Goal: Task Accomplishment & Management: Manage account settings

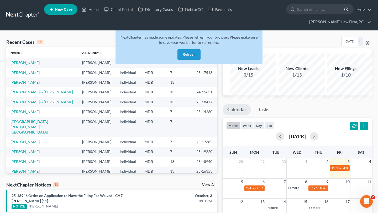
click at [192, 60] on button "Refresh" at bounding box center [188, 54] width 23 height 10
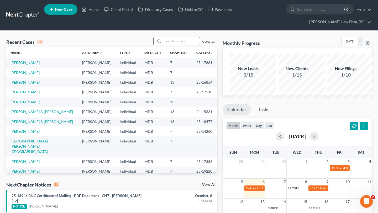
click at [168, 45] on input "search" at bounding box center [181, 41] width 37 height 8
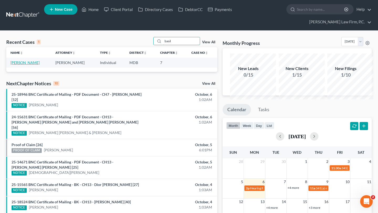
type input "basil"
click at [31, 65] on link "[PERSON_NAME]" at bounding box center [24, 62] width 29 height 4
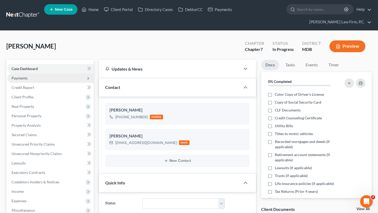
click at [31, 83] on span "Payments" at bounding box center [50, 77] width 86 height 9
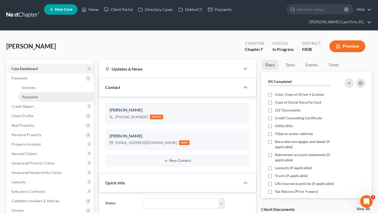
click at [34, 99] on span "Payments" at bounding box center [30, 97] width 16 height 4
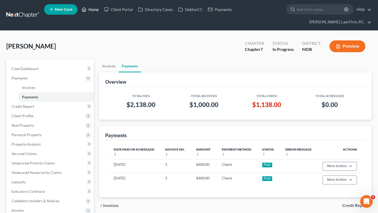
click at [101, 10] on link "Home" at bounding box center [90, 9] width 22 height 9
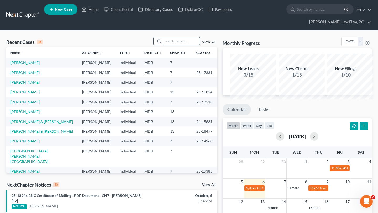
click at [183, 45] on input "search" at bounding box center [181, 41] width 37 height 8
type input "jean"
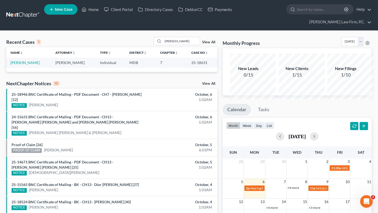
click at [19, 67] on td "[PERSON_NAME]" at bounding box center [28, 63] width 45 height 10
click at [18, 65] on link "[PERSON_NAME]" at bounding box center [24, 62] width 29 height 4
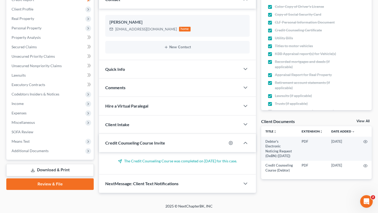
click at [47, 164] on link "Download & Print" at bounding box center [49, 170] width 87 height 12
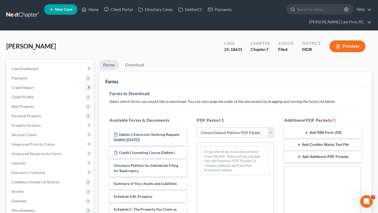
click at [220, 138] on select "Choose Default Petition PDF Packet Complete Bankruptcy Petition (all forms and …" at bounding box center [235, 133] width 77 height 10
select select "0"
click at [198, 138] on select "Choose Default Petition PDF Packet Complete Bankruptcy Petition (all forms and …" at bounding box center [235, 133] width 77 height 10
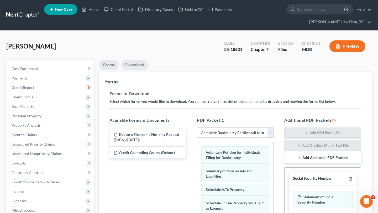
click at [147, 70] on link "Download" at bounding box center [134, 65] width 27 height 10
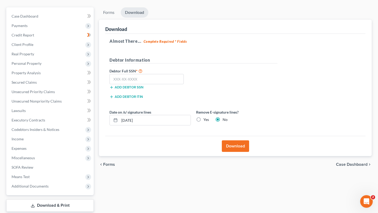
scroll to position [34, 0]
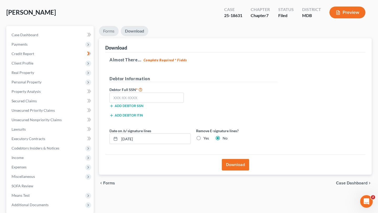
click at [113, 36] on link "Forms" at bounding box center [109, 31] width 20 height 10
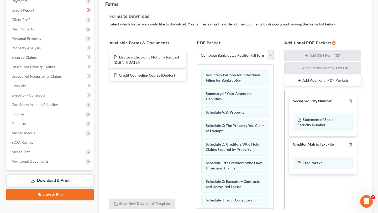
scroll to position [90, 0]
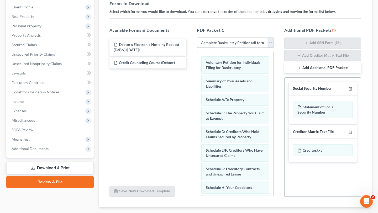
click at [220, 48] on select "Choose Default Petition PDF Packet Complete Bankruptcy Petition (all forms and …" at bounding box center [235, 43] width 77 height 10
select select
click at [198, 48] on select "Choose Default Petition PDF Packet Complete Bankruptcy Petition (all forms and …" at bounding box center [235, 43] width 77 height 10
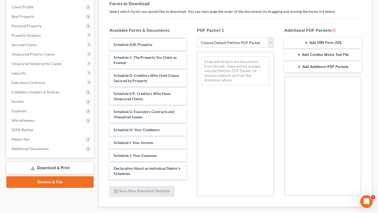
scroll to position [65, 0]
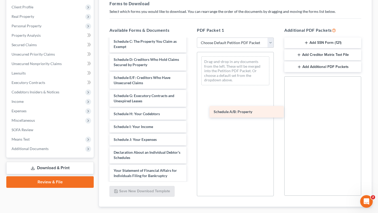
drag, startPoint x: 148, startPoint y: 120, endPoint x: 245, endPoint y: 115, distance: 97.0
click at [191, 115] on div "Schedule A/B: Property Debtor's Electronic Noticing Request (DeBN) (09/17/2025)…" at bounding box center [147, 127] width 85 height 306
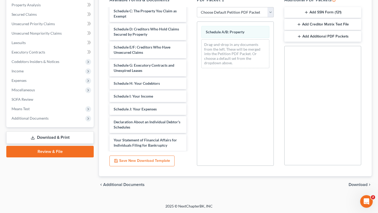
click at [349, 183] on span "Download" at bounding box center [358, 185] width 19 height 4
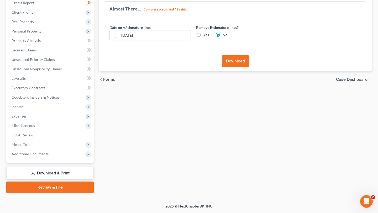
scroll to position [104, 0]
click at [209, 38] on label "Yes" at bounding box center [206, 34] width 6 height 5
click at [209, 36] on input "Yes" at bounding box center [206, 33] width 3 height 3
radio input "true"
radio input "false"
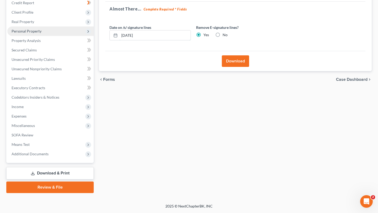
drag, startPoint x: 182, startPoint y: 42, endPoint x: 87, endPoint y: 36, distance: 95.7
click at [87, 36] on div "Petition Navigation Case Dashboard Payments Invoices Payments Payments Credit R…" at bounding box center [189, 84] width 371 height 218
click at [231, 67] on button "Download" at bounding box center [235, 61] width 27 height 12
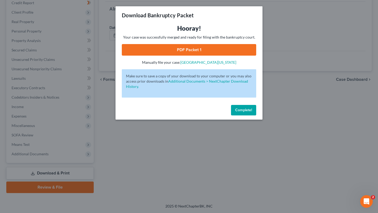
click at [195, 56] on link "PDF Packet 1" at bounding box center [189, 50] width 134 height 12
click at [256, 115] on button "Complete!" at bounding box center [243, 110] width 25 height 10
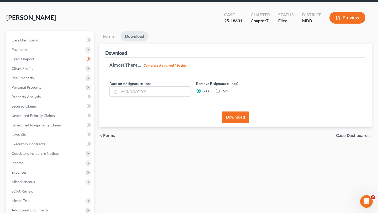
scroll to position [0, 0]
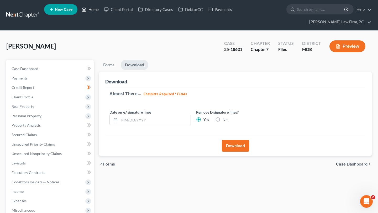
click at [101, 12] on link "Home" at bounding box center [90, 9] width 22 height 9
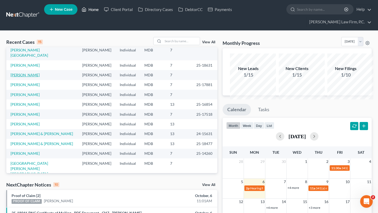
scroll to position [14, 0]
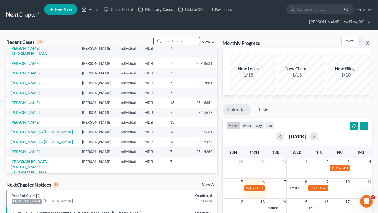
click at [174, 45] on input "search" at bounding box center [181, 41] width 37 height 8
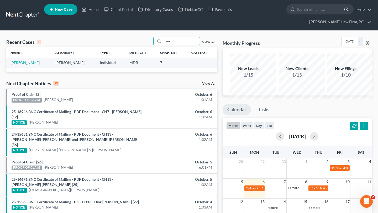
scroll to position [0, 0]
type input "tam"
click at [96, 67] on td "Individual" at bounding box center [110, 63] width 29 height 10
click at [18, 65] on link "[PERSON_NAME]" at bounding box center [24, 62] width 29 height 4
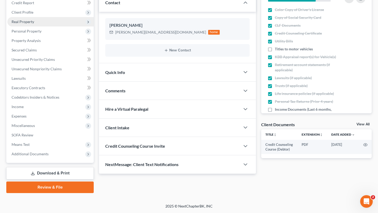
scroll to position [155, 0]
click at [51, 167] on link "Download & Print" at bounding box center [49, 173] width 87 height 12
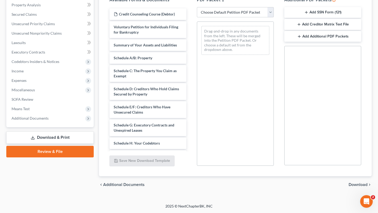
scroll to position [145, 0]
click at [238, 18] on select "Choose Default Petition PDF Packet Complete Bankruptcy Petition (all forms and …" at bounding box center [235, 12] width 77 height 10
select select "0"
click at [198, 17] on select "Choose Default Petition PDF Packet Complete Bankruptcy Petition (all forms and …" at bounding box center [235, 12] width 77 height 10
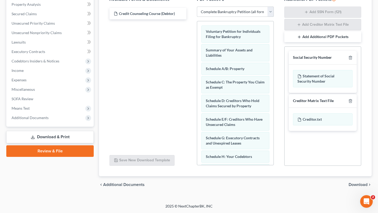
scroll to position [8, 0]
click at [351, 187] on span "Download" at bounding box center [358, 185] width 19 height 4
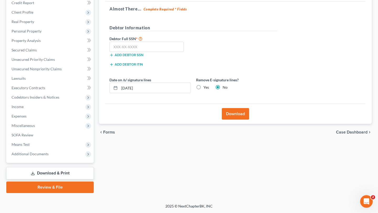
click at [209, 85] on label "Yes" at bounding box center [206, 87] width 6 height 5
click at [209, 85] on input "Yes" at bounding box center [206, 86] width 3 height 3
radio input "true"
radio input "false"
drag, startPoint x: 185, startPoint y: 66, endPoint x: 101, endPoint y: 66, distance: 83.7
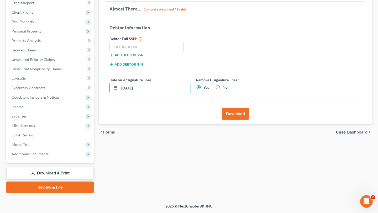
click at [101, 66] on div "Download Almost There... Complete Required * Fields Debtor Information Debtor F…" at bounding box center [235, 55] width 273 height 137
click at [234, 108] on button "Download" at bounding box center [235, 114] width 27 height 12
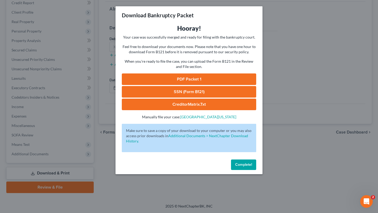
click at [210, 85] on link "PDF Packet 1" at bounding box center [189, 79] width 134 height 12
click at [252, 167] on span "Complete!" at bounding box center [243, 164] width 17 height 4
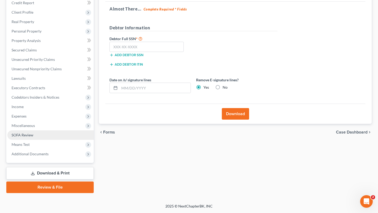
scroll to position [140, 0]
click at [43, 130] on link "SOFA Review" at bounding box center [50, 134] width 86 height 9
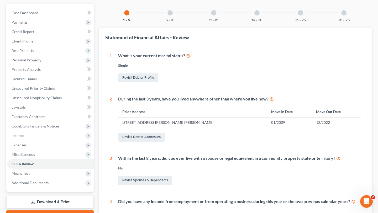
scroll to position [46, 0]
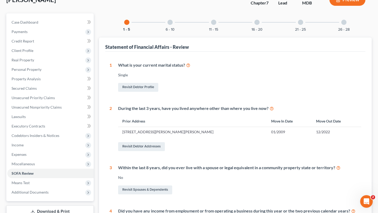
click at [161, 31] on div "6 - 10" at bounding box center [170, 22] width 18 height 18
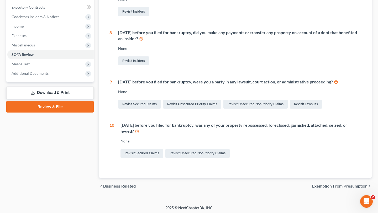
scroll to position [172, 0]
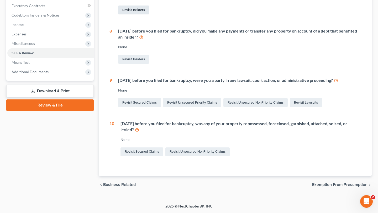
click at [146, 14] on link "Revisit Insiders" at bounding box center [133, 10] width 31 height 9
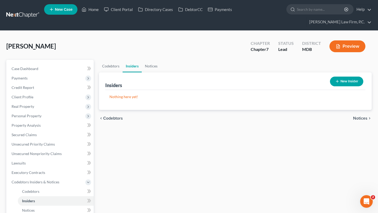
click at [345, 86] on button "New Insider" at bounding box center [346, 82] width 33 height 10
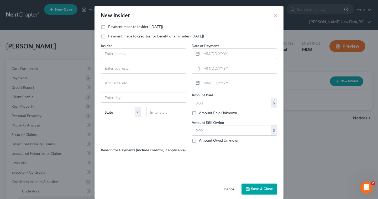
click at [143, 29] on label "Payment made to insider (within 1 year)" at bounding box center [135, 26] width 55 height 5
click at [114, 28] on input "Payment made to insider (within 1 year)" at bounding box center [111, 25] width 3 height 3
checkbox input "true"
click at [116, 59] on input "text" at bounding box center [143, 54] width 85 height 10
click at [127, 59] on input "text" at bounding box center [143, 54] width 85 height 10
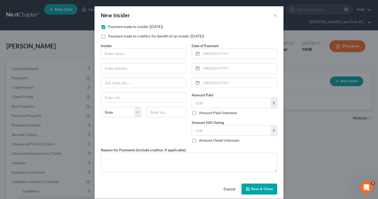
click at [132, 57] on div "Insider *" at bounding box center [144, 51] width 86 height 16
click at [218, 108] on input "text" at bounding box center [231, 103] width 79 height 10
click at [215, 136] on input "text" at bounding box center [231, 131] width 79 height 10
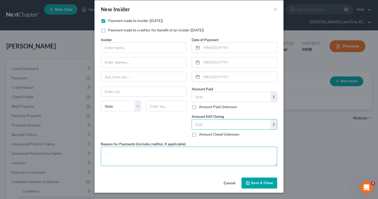
click at [129, 153] on textarea at bounding box center [189, 156] width 176 height 19
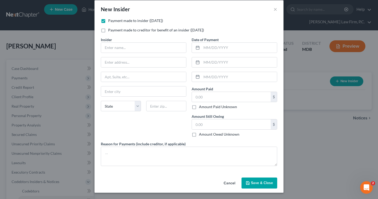
click at [238, 189] on button "Cancel" at bounding box center [229, 183] width 20 height 10
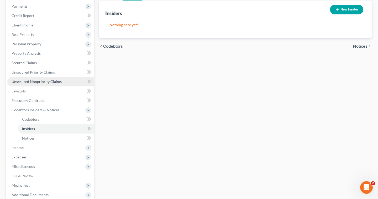
click at [45, 84] on span "Unsecured Nonpriority Claims" at bounding box center [37, 82] width 50 height 4
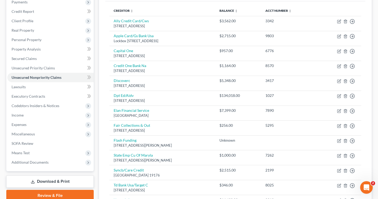
scroll to position [261, 0]
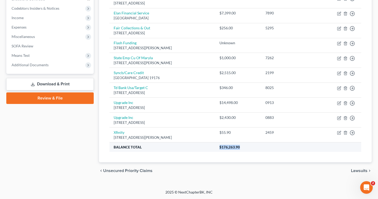
drag, startPoint x: 261, startPoint y: 135, endPoint x: 236, endPoint y: 133, distance: 25.5
click at [236, 143] on th "$176,263.90" at bounding box center [288, 147] width 146 height 9
click at [208, 144] on div "Creditor expand_more expand_less unfold_more Balance expand_more expand_less un…" at bounding box center [235, 33] width 260 height 259
drag, startPoint x: 228, startPoint y: 133, endPoint x: 270, endPoint y: 135, distance: 42.0
click at [270, 143] on tr "Balance Total $176,263.90" at bounding box center [235, 147] width 252 height 9
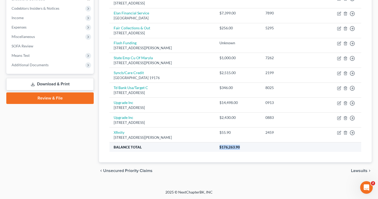
click at [270, 143] on th "$176,263.90" at bounding box center [288, 147] width 146 height 9
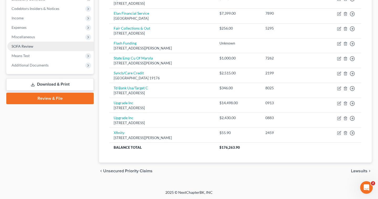
scroll to position [171, 0]
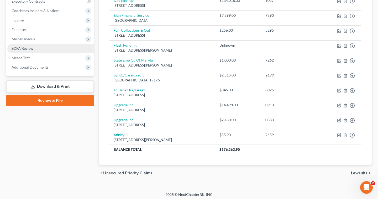
click at [33, 51] on span "SOFA Review" at bounding box center [23, 48] width 22 height 4
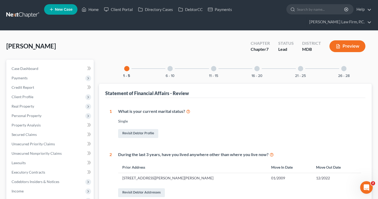
click at [207, 78] on div "11 - 15" at bounding box center [214, 69] width 18 height 18
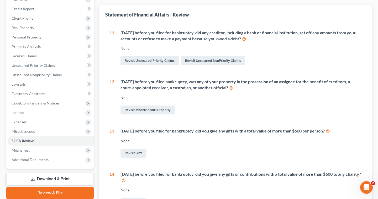
scroll to position [72, 0]
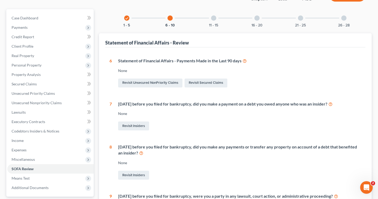
scroll to position [55, 0]
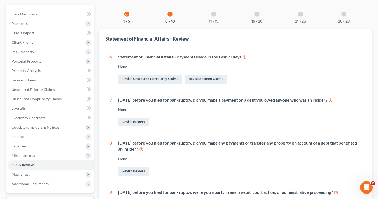
drag, startPoint x: 123, startPoint y: 77, endPoint x: 250, endPoint y: 65, distance: 127.9
click at [250, 65] on div "1 What is your current marital status? Single Revisit Debtor Profile 2 During t…" at bounding box center [235, 166] width 260 height 245
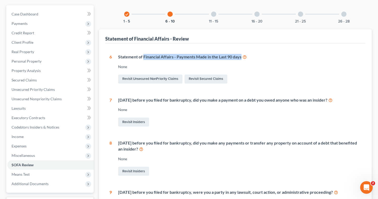
drag, startPoint x: 280, startPoint y: 81, endPoint x: 147, endPoint y: 76, distance: 133.1
click at [147, 60] on div "Statement of Financial Affairs - Payments Made in the Last 90 days" at bounding box center [239, 57] width 243 height 6
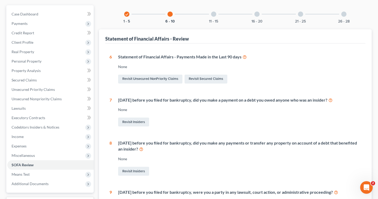
click at [213, 128] on div "Revisit Insiders" at bounding box center [239, 122] width 243 height 11
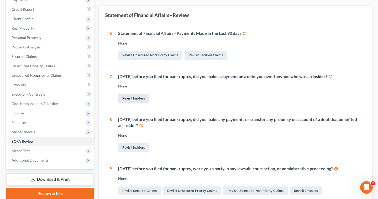
click at [144, 103] on link "Revisit Insiders" at bounding box center [133, 98] width 31 height 9
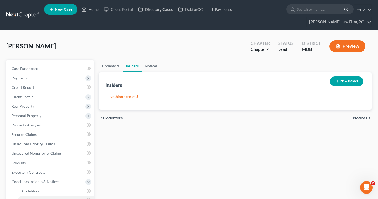
click at [332, 86] on button "New Insider" at bounding box center [346, 82] width 33 height 10
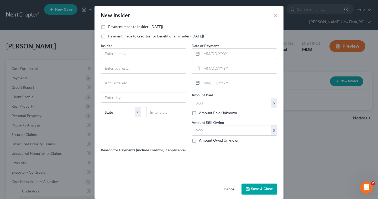
click at [159, 73] on div "Insider * State AL AK AR AZ CA CO CT DE DC FL GA GU HI ID IL IN IA KS KY LA ME …" at bounding box center [143, 95] width 91 height 104
click at [134, 29] on label "Payment made to insider (within 1 year)" at bounding box center [135, 26] width 55 height 5
click at [114, 28] on input "Payment made to insider (within 1 year)" at bounding box center [111, 25] width 3 height 3
checkbox input "true"
click at [130, 59] on input "text" at bounding box center [143, 54] width 85 height 10
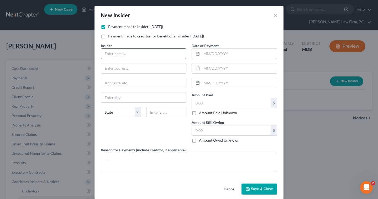
click at [124, 59] on input "text" at bounding box center [143, 54] width 85 height 10
type input "Lester Richardson"
click at [132, 73] on input "text" at bounding box center [143, 69] width 85 height 10
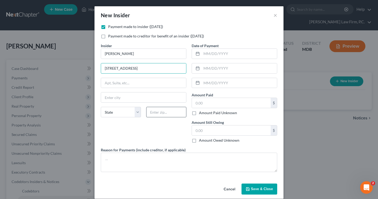
type input "7728 Telegraph Road"
click at [152, 118] on input "text" at bounding box center [166, 112] width 40 height 10
type input "21144"
click at [139, 147] on div "Insider * Lester Richardson 7728 Telegraph Road State AL AK AR AZ CA CO CT DE D…" at bounding box center [143, 95] width 91 height 104
type input "Severn"
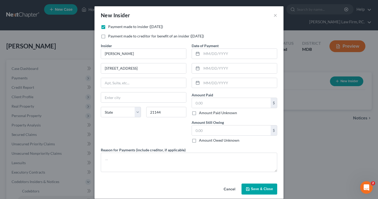
select select "21"
click at [221, 59] on input "text" at bounding box center [239, 54] width 75 height 10
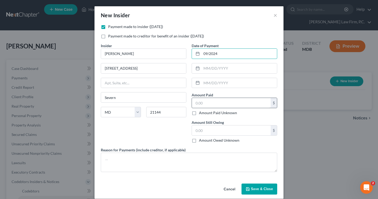
type input "09/2024"
click at [222, 108] on input "text" at bounding box center [231, 103] width 79 height 10
click at [237, 59] on input "09/2024" at bounding box center [239, 54] width 75 height 10
drag, startPoint x: 237, startPoint y: 67, endPoint x: 189, endPoint y: 64, distance: 48.4
click at [189, 64] on div "Date of Payment 09/2024 Amount Paid $ Amount Paid Unknown Balance Undetermined …" at bounding box center [234, 95] width 91 height 104
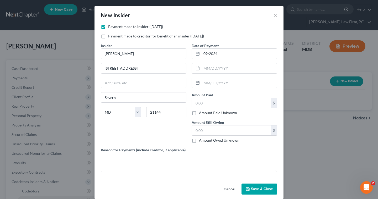
drag, startPoint x: 161, startPoint y: 46, endPoint x: 221, endPoint y: 46, distance: 60.1
click at [221, 39] on div "Payment made to creditor for benefit of an insider (within 1 year)" at bounding box center [189, 36] width 176 height 5
click at [218, 43] on div "Payment made to insider (within 1 year) Payment made to creditor for benefit of…" at bounding box center [189, 33] width 182 height 19
click at [277, 18] on button "×" at bounding box center [275, 15] width 4 height 6
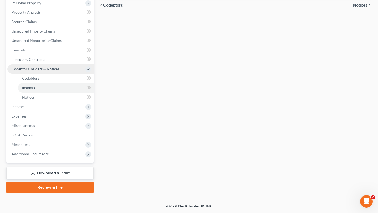
scroll to position [121, 0]
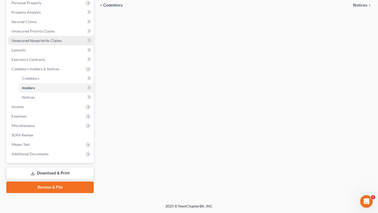
click at [45, 43] on span "Unsecured Nonpriority Claims" at bounding box center [37, 40] width 50 height 4
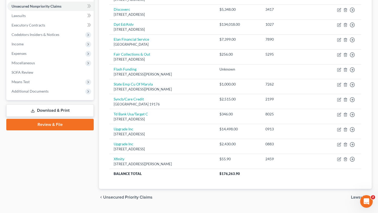
scroll to position [150, 0]
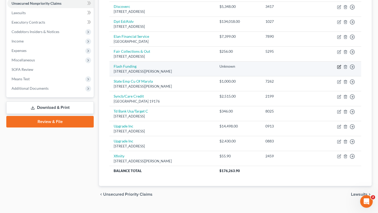
click at [337, 69] on icon "button" at bounding box center [339, 67] width 4 height 4
select select "45"
select select "0"
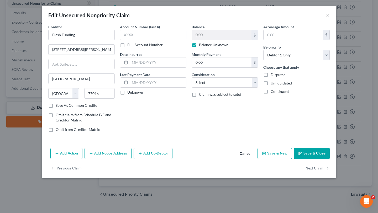
scroll to position [16, 0]
click at [255, 159] on button "Cancel" at bounding box center [245, 154] width 20 height 10
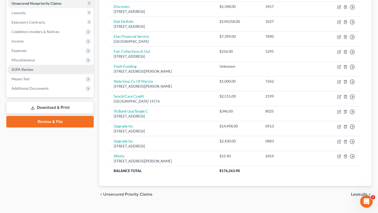
click at [45, 74] on link "SOFA Review" at bounding box center [50, 69] width 86 height 9
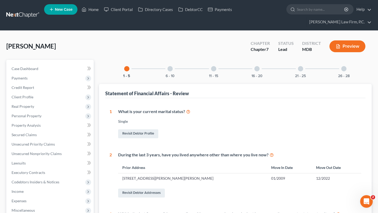
click at [257, 78] on div "16 - 20" at bounding box center [257, 69] width 18 height 18
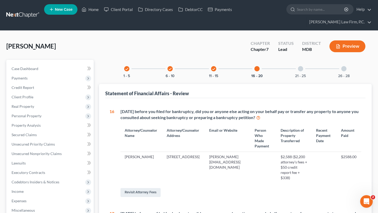
click at [303, 71] on div at bounding box center [300, 68] width 5 height 5
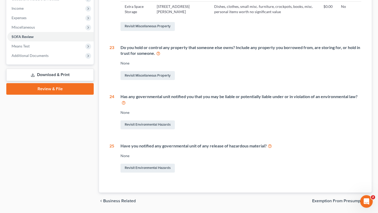
scroll to position [187, 0]
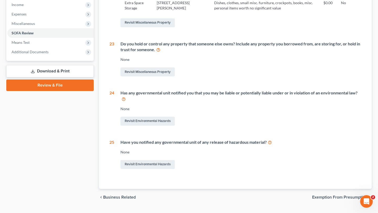
click at [175, 13] on td "1308 Dorsey Rd, Hanover, MD 21076" at bounding box center [180, 5] width 57 height 15
click at [171, 13] on td "1308 Dorsey Rd, Hanover, MD 21076" at bounding box center [180, 5] width 57 height 15
click at [168, 13] on td "1308 Dorsey Rd, Hanover, MD 21076" at bounding box center [180, 5] width 57 height 15
drag, startPoint x: 168, startPoint y: 53, endPoint x: 198, endPoint y: 54, distance: 30.2
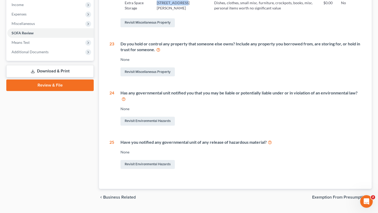
click at [198, 13] on td "1308 Dorsey Rd, Hanover, MD 21076" at bounding box center [180, 5] width 57 height 15
copy td "1308 Dorsey Rd,"
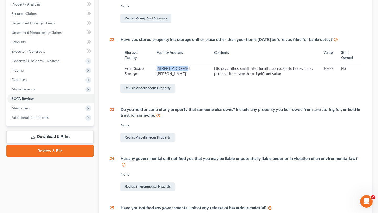
scroll to position [116, 0]
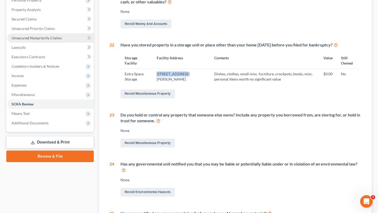
click at [55, 40] on span "Unsecured Nonpriority Claims" at bounding box center [37, 38] width 50 height 4
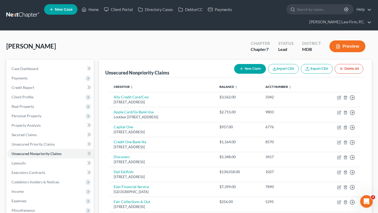
click at [234, 74] on button "New Claim" at bounding box center [250, 69] width 32 height 10
select select "0"
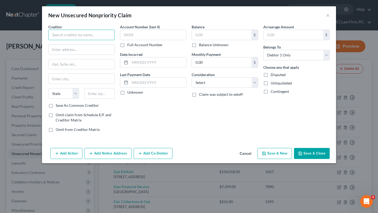
click at [72, 40] on input "text" at bounding box center [81, 35] width 66 height 10
type input "Extra Space Storage"
click at [67, 55] on input "text" at bounding box center [82, 50] width 66 height 10
paste input "1308 Dorsey Rd,"
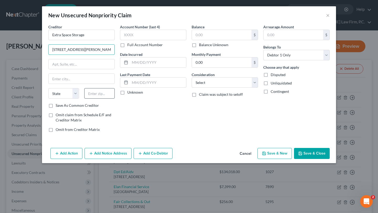
type input "1308 Dorsey Rd"
click at [87, 99] on input "text" at bounding box center [99, 93] width 31 height 10
paste input "21076"
type input "21076"
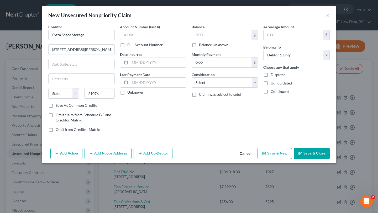
type input "Hanover"
select select "21"
click at [127, 131] on div "Account Number (last 4) Full Account Number Date Incurred Last Payment Date Unk…" at bounding box center [153, 80] width 72 height 112
click at [214, 40] on input "text" at bounding box center [222, 35] width 60 height 10
type input "400.00"
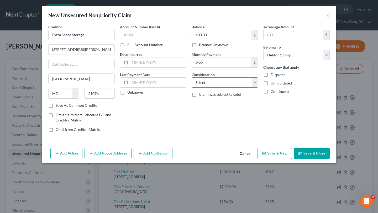
click at [228, 88] on select "Select Cable / Satellite Services Collection Agency Credit Card Debt Debt Couns…" at bounding box center [225, 82] width 66 height 10
select select "14"
click at [192, 88] on select "Select Cable / Satellite Services Collection Agency Credit Card Debt Debt Couns…" at bounding box center [225, 82] width 66 height 10
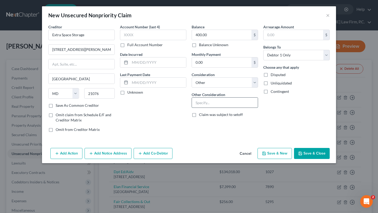
click at [218, 108] on input "text" at bounding box center [225, 103] width 66 height 10
click at [212, 108] on input "text" at bounding box center [225, 103] width 66 height 10
type input "Storage Unit"
click at [148, 136] on div "Account Number (last 4) Full Account Number Date Incurred Last Payment Date Unk…" at bounding box center [153, 80] width 72 height 112
click at [330, 159] on button "Save & Close" at bounding box center [312, 153] width 36 height 11
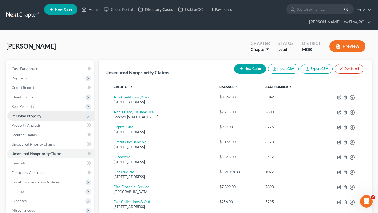
click at [52, 121] on span "Personal Property" at bounding box center [50, 115] width 86 height 9
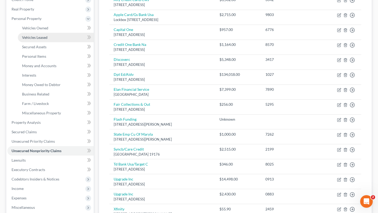
scroll to position [102, 0]
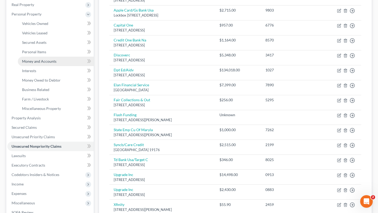
click at [55, 64] on span "Money and Accounts" at bounding box center [39, 61] width 34 height 4
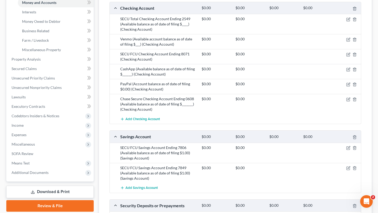
scroll to position [182, 0]
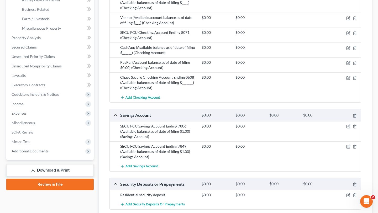
click at [147, 10] on div "SECU Total Checking Account Ending 2549 (Available balance as of date of filing…" at bounding box center [158, 3] width 81 height 16
click at [146, 40] on div "SECU FCU Checking Account Ending 8071 (Checking Account)" at bounding box center [158, 35] width 81 height 10
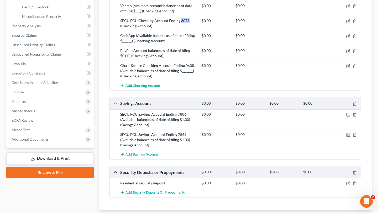
scroll to position [207, 0]
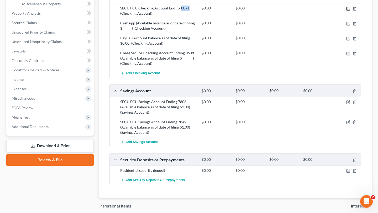
click at [346, 11] on icon "button" at bounding box center [348, 9] width 4 height 4
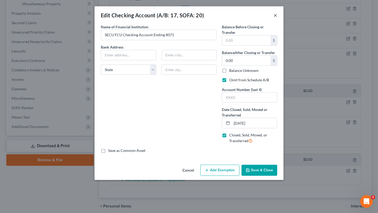
click at [277, 18] on button "×" at bounding box center [275, 15] width 4 height 6
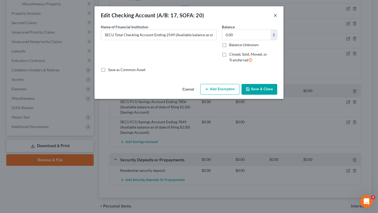
click at [277, 18] on button "×" at bounding box center [275, 15] width 4 height 6
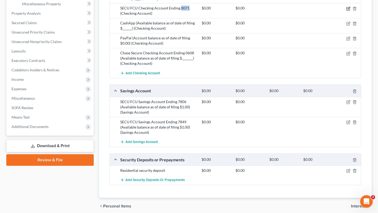
click at [346, 11] on icon "button" at bounding box center [348, 9] width 4 height 4
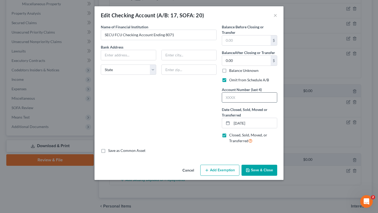
click at [239, 103] on input "text" at bounding box center [249, 98] width 55 height 10
type input "8071"
click at [274, 176] on button "Save & Close" at bounding box center [259, 170] width 36 height 11
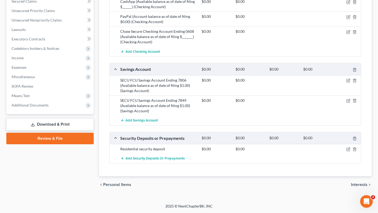
scroll to position [0, 0]
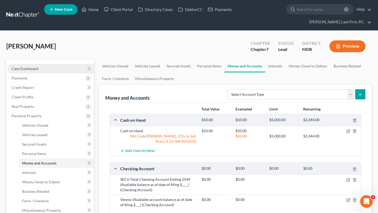
click at [36, 71] on span "Case Dashboard" at bounding box center [25, 68] width 27 height 4
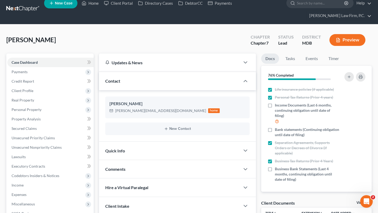
scroll to position [123, 0]
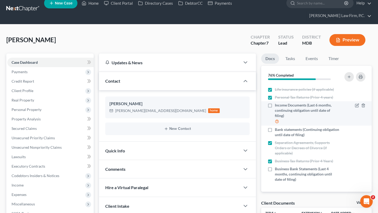
click at [295, 118] on span "Income Documents (Last 6 months, continuing obligation until date of filing)" at bounding box center [307, 111] width 65 height 16
click at [280, 106] on input "Income Documents (Last 6 months, continuing obligation until date of filing)" at bounding box center [278, 104] width 3 height 3
checkbox input "true"
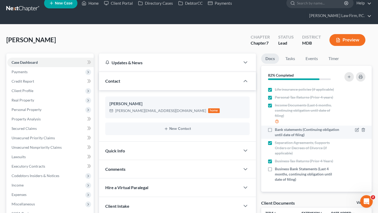
click at [296, 138] on span "Bank statements (Continuing obligation until date of filing)" at bounding box center [307, 132] width 65 height 10
click at [280, 130] on input "Bank statements (Continuing obligation until date of filing)" at bounding box center [278, 128] width 3 height 3
checkbox input "true"
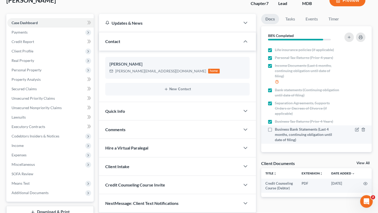
scroll to position [47, 0]
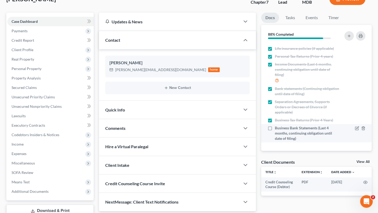
click at [288, 141] on span "Business Bank Statements (Last 4 months, continuing obligation until date of fi…" at bounding box center [307, 133] width 65 height 16
click at [280, 129] on input "Business Bank Statements (Last 4 months, continuing obligation until date of fi…" at bounding box center [278, 126] width 3 height 3
checkbox input "true"
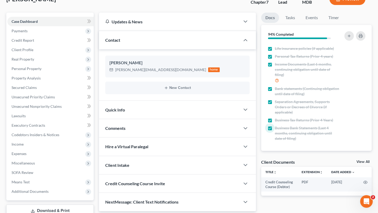
scroll to position [0, 0]
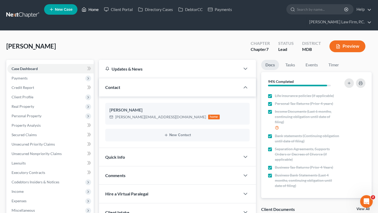
click at [101, 9] on link "Home" at bounding box center [90, 9] width 22 height 9
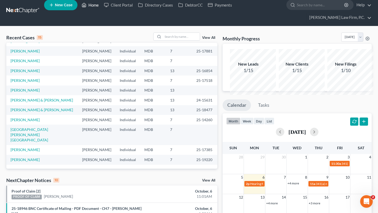
scroll to position [75, 0]
click at [163, 40] on input "search" at bounding box center [181, 37] width 37 height 8
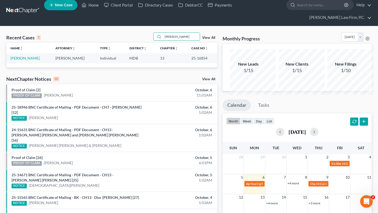
type input "edlyn"
click at [18, 63] on td "[PERSON_NAME]" at bounding box center [28, 58] width 45 height 10
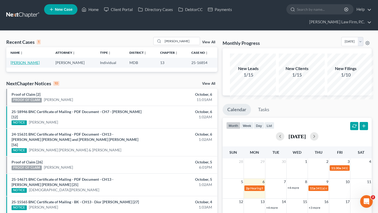
click at [20, 65] on link "[PERSON_NAME]" at bounding box center [24, 62] width 29 height 4
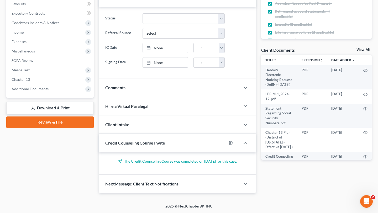
scroll to position [259, 0]
click at [49, 87] on span "Additional Documents" at bounding box center [30, 89] width 37 height 4
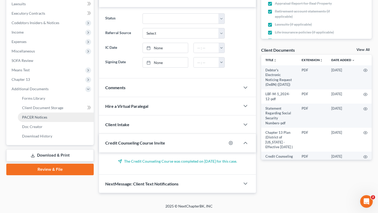
click at [46, 113] on link "PACER Notices" at bounding box center [56, 117] width 76 height 9
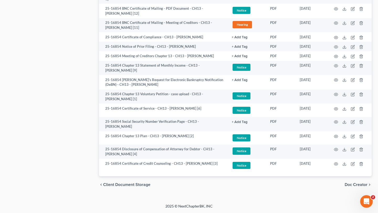
scroll to position [447, 0]
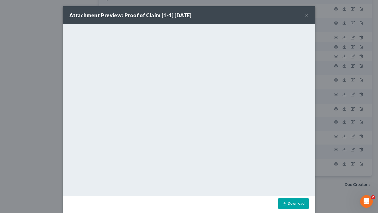
scroll to position [18, 0]
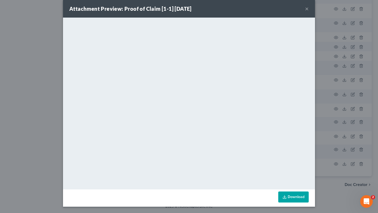
click at [309, 6] on button "×" at bounding box center [307, 9] width 4 height 6
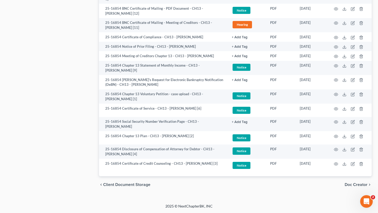
scroll to position [0, 0]
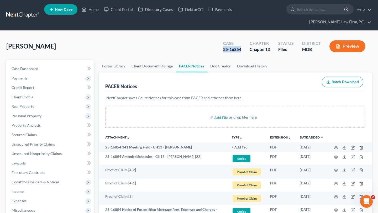
drag, startPoint x: 209, startPoint y: 60, endPoint x: 184, endPoint y: 57, distance: 24.8
click at [219, 55] on div "Case 25-16854" at bounding box center [232, 46] width 27 height 15
copy div "25-16854"
drag, startPoint x: 193, startPoint y: 58, endPoint x: 166, endPoint y: 1, distance: 62.9
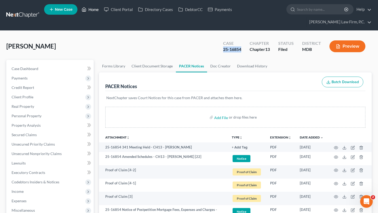
click at [101, 12] on link "Home" at bounding box center [90, 9] width 22 height 9
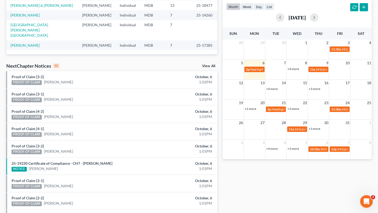
scroll to position [129, 0]
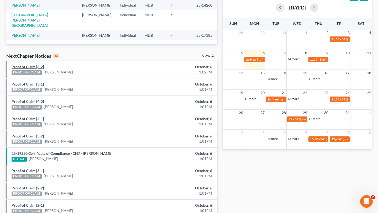
click at [35, 69] on link "Proof of Claim [3-2]" at bounding box center [28, 67] width 32 height 4
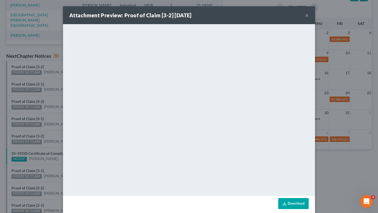
click at [309, 18] on button "×" at bounding box center [307, 15] width 4 height 6
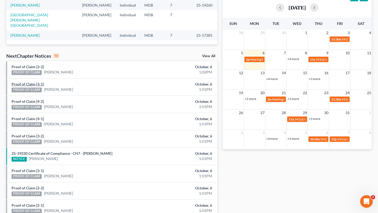
click at [31, 86] on link "Proof of Claim [3-1]" at bounding box center [28, 84] width 32 height 4
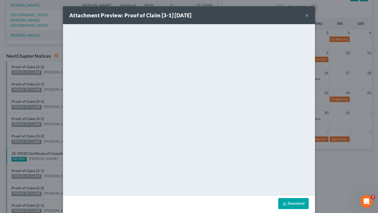
click at [309, 18] on button "×" at bounding box center [307, 15] width 4 height 6
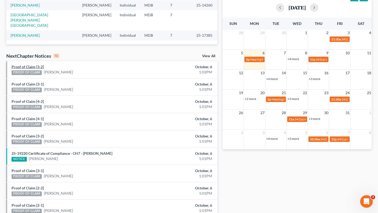
click at [35, 69] on link "Proof of Claim [3-2]" at bounding box center [28, 67] width 32 height 4
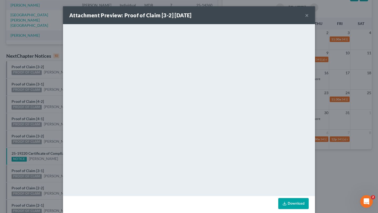
click at [309, 18] on button "×" at bounding box center [307, 15] width 4 height 6
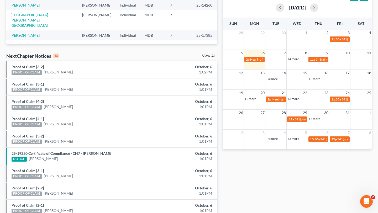
click at [293, 61] on link "+4 more" at bounding box center [293, 59] width 12 height 4
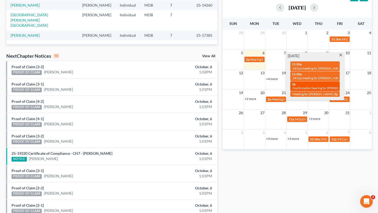
click at [303, 90] on div "2p Confirmation hearing for Brittany Byczynski" at bounding box center [315, 86] width 46 height 8
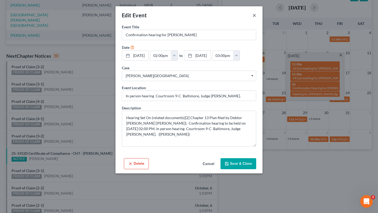
click at [256, 18] on button "×" at bounding box center [254, 15] width 4 height 6
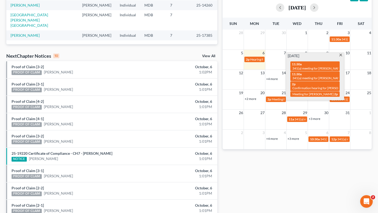
click at [339, 57] on span at bounding box center [341, 55] width 4 height 3
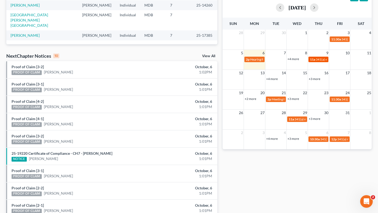
click at [318, 61] on span "341(a) meeting for [PERSON_NAME]" at bounding box center [341, 59] width 51 height 4
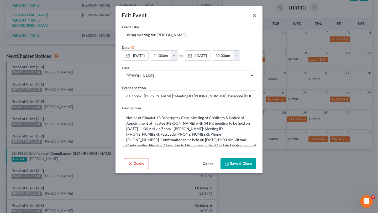
click at [256, 18] on button "×" at bounding box center [254, 15] width 4 height 6
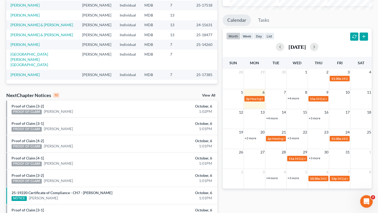
scroll to position [0, 0]
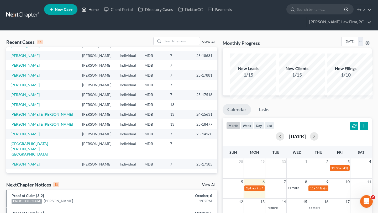
click at [101, 8] on link "Home" at bounding box center [90, 9] width 22 height 9
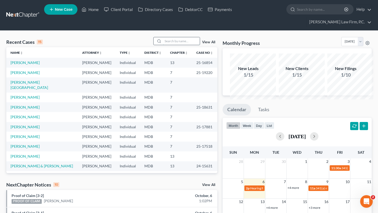
click at [170, 45] on input "search" at bounding box center [181, 41] width 37 height 8
type input "jose"
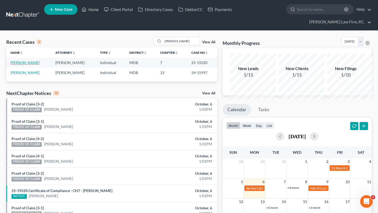
click at [19, 65] on link "[PERSON_NAME]" at bounding box center [24, 62] width 29 height 4
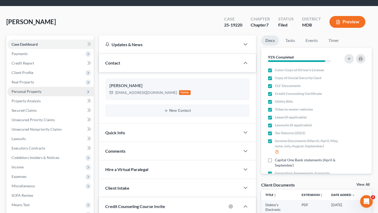
scroll to position [28, 0]
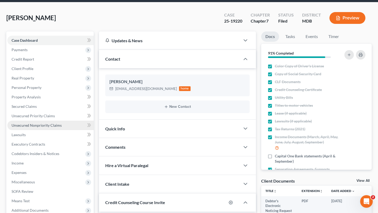
click at [39, 128] on span "Unsecured Nonpriority Claims" at bounding box center [37, 125] width 50 height 4
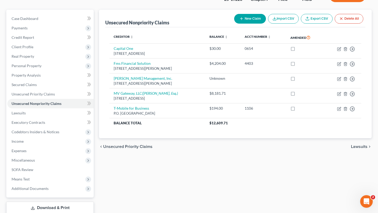
scroll to position [86, 0]
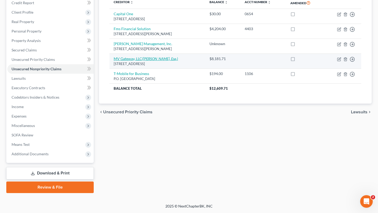
click at [159, 61] on icon "(Brian R. Frank, Esq.)" at bounding box center [160, 58] width 36 height 4
select select "21"
select select "14"
select select "0"
select select "1"
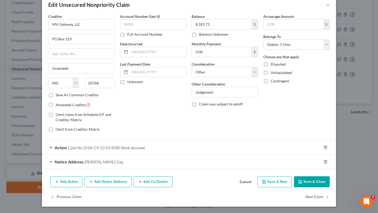
scroll to position [41, 0]
click at [97, 150] on span "Case No. D-06-CV-22-011090" at bounding box center [94, 147] width 52 height 5
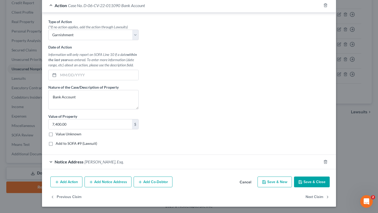
scroll to position [0, 0]
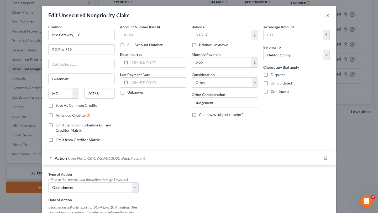
click at [330, 18] on button "×" at bounding box center [328, 15] width 4 height 6
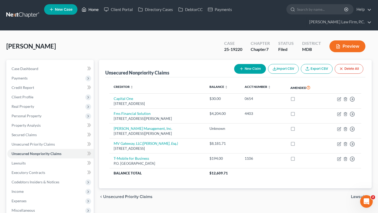
click at [101, 11] on link "Home" at bounding box center [90, 9] width 22 height 9
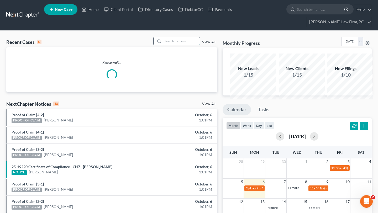
click at [176, 45] on input "search" at bounding box center [181, 41] width 37 height 8
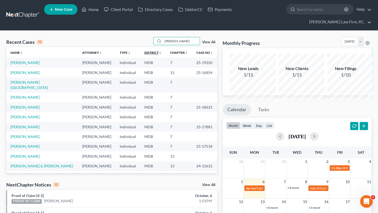
type input "jean"
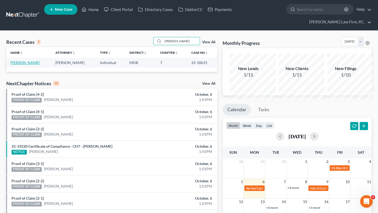
click at [18, 65] on link "[PERSON_NAME]" at bounding box center [24, 62] width 29 height 4
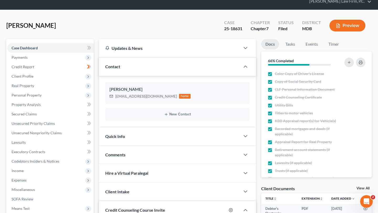
scroll to position [27, 0]
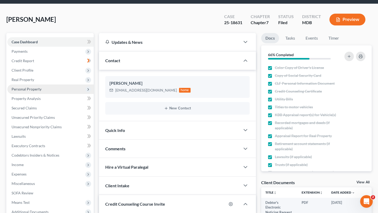
click at [39, 91] on span "Personal Property" at bounding box center [27, 89] width 30 height 4
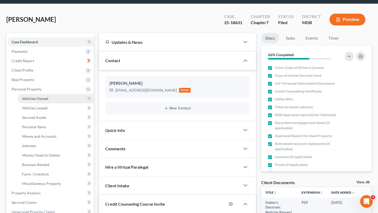
click at [40, 103] on link "Vehicles Owned" at bounding box center [56, 98] width 76 height 9
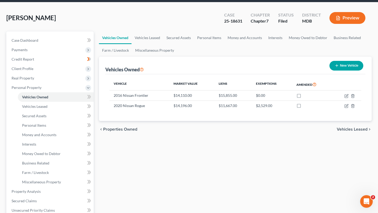
scroll to position [34, 0]
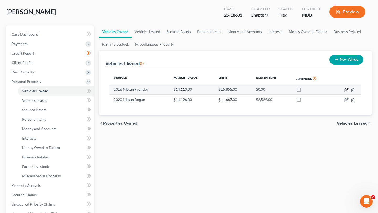
click at [344, 92] on icon "button" at bounding box center [346, 90] width 4 height 4
select select "0"
select select "10"
select select "2"
select select "0"
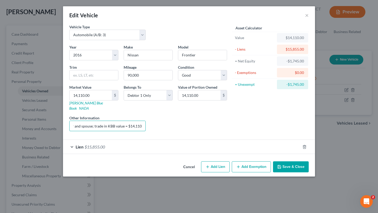
scroll to position [0, 139]
drag, startPoint x: 113, startPoint y: 143, endPoint x: 187, endPoint y: 147, distance: 74.4
click at [187, 135] on div "Year Select 2026 2025 2024 2023 2022 2021 2020 2019 2018 2017 2016 2015 2014 20…" at bounding box center [148, 89] width 163 height 91
click at [190, 172] on button "Cancel" at bounding box center [189, 167] width 20 height 10
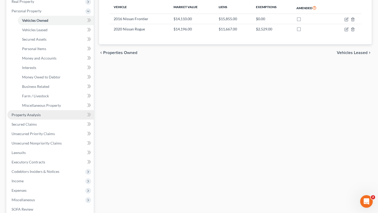
click at [41, 117] on span "Property Analysis" at bounding box center [26, 115] width 29 height 4
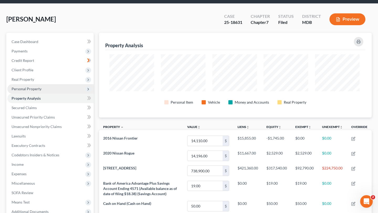
scroll to position [35, 0]
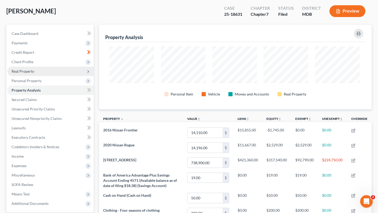
click at [43, 76] on span "Real Property" at bounding box center [50, 71] width 86 height 9
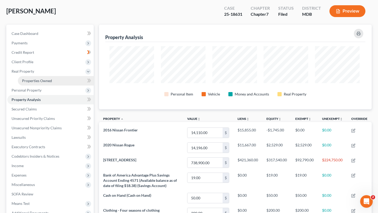
click at [52, 83] on span "Properties Owned" at bounding box center [37, 80] width 30 height 4
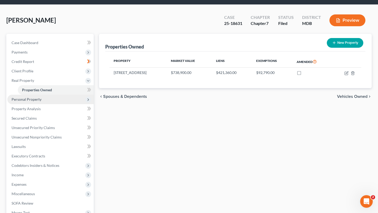
scroll to position [26, 0]
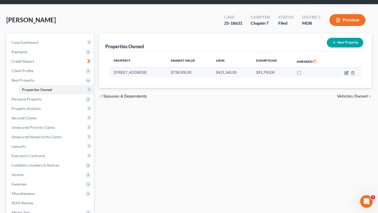
click at [346, 73] on icon "button" at bounding box center [347, 72] width 2 height 2
select select "21"
select select "0"
select select "5"
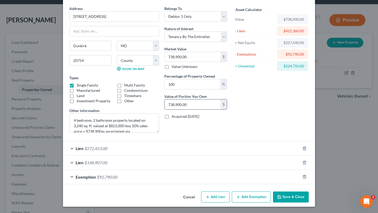
scroll to position [75, 0]
click at [160, 170] on div "Exemption $92,790.00" at bounding box center [181, 177] width 237 height 14
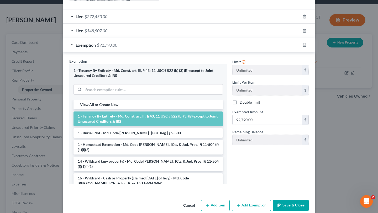
scroll to position [151, 0]
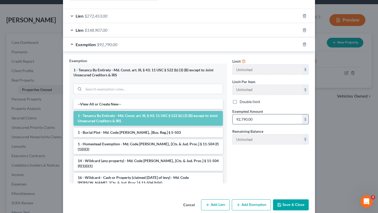
click at [289, 124] on input "92,790.00" at bounding box center [268, 119] width 70 height 10
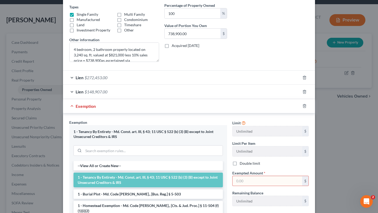
scroll to position [62, 0]
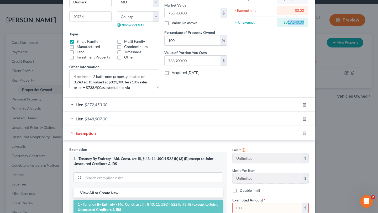
drag, startPoint x: 310, startPoint y: 44, endPoint x: 333, endPoint y: 43, distance: 23.4
click at [308, 27] on div "$317,540.00" at bounding box center [292, 22] width 31 height 9
drag, startPoint x: 333, startPoint y: 43, endPoint x: 314, endPoint y: 43, distance: 18.6
click at [308, 27] on div "$317,540.00" at bounding box center [292, 22] width 31 height 9
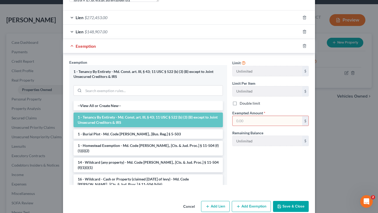
scroll to position [181, 0]
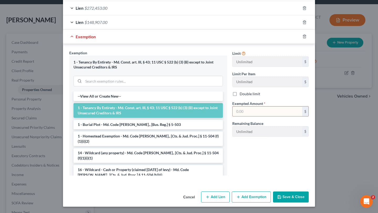
click at [263, 117] on input "text" at bounding box center [268, 112] width 70 height 10
paste input "317,540.00"
type input "317,540.00"
click at [215, 83] on div "Exemption * 1 - Tenancy By Entirety - Md. Const. art. III, § 43; 11 USC § 522 (…" at bounding box center [148, 112] width 158 height 125
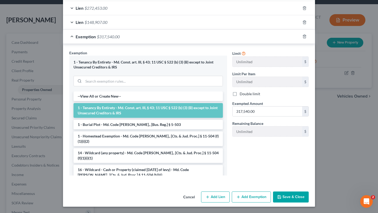
click at [309, 193] on button "Save & Close" at bounding box center [291, 197] width 36 height 11
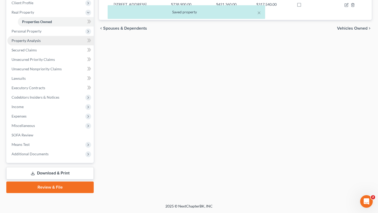
scroll to position [167, 0]
click at [44, 182] on link "Review & File" at bounding box center [49, 188] width 87 height 12
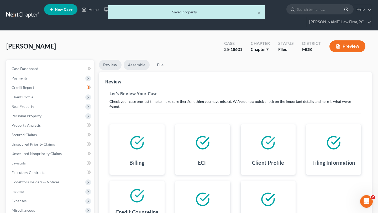
click at [141, 70] on link "Assemble" at bounding box center [137, 65] width 26 height 10
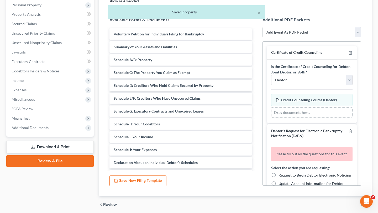
scroll to position [129, 0]
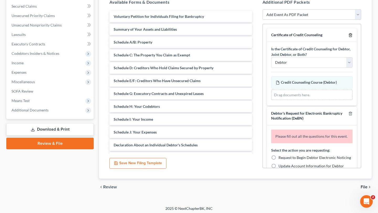
click at [348, 37] on icon "button" at bounding box center [350, 35] width 4 height 4
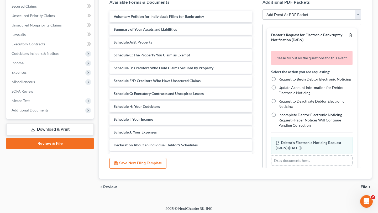
click at [348, 37] on icon "button" at bounding box center [350, 35] width 4 height 4
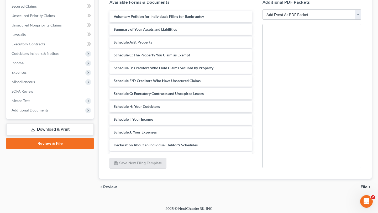
click at [343, 71] on div at bounding box center [311, 96] width 99 height 144
click at [301, 20] on select "Add Event As PDF Packet Affidavit Affidavit of Adequate Protection and Lease Pa…" at bounding box center [311, 14] width 99 height 10
select select "7"
click at [262, 20] on select "Add Event As PDF Packet Affidavit Affidavit of Adequate Protection and Lease Pa…" at bounding box center [311, 14] width 99 height 10
select select
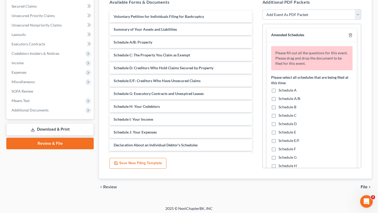
click at [281, 118] on span "Schedule C" at bounding box center [287, 115] width 18 height 4
click at [281, 116] on input "Schedule C" at bounding box center [282, 114] width 3 height 3
checkbox input "true"
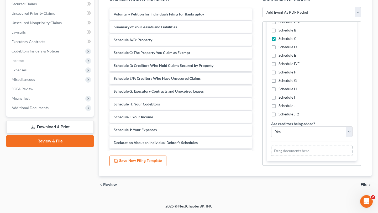
scroll to position [139, 0]
click at [300, 137] on select "Yes No" at bounding box center [311, 131] width 81 height 10
select select "1"
click at [272, 137] on select "Yes No" at bounding box center [311, 131] width 81 height 10
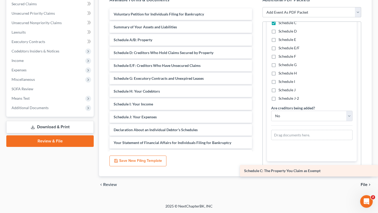
drag, startPoint x: 161, startPoint y: 86, endPoint x: 300, endPoint y: 173, distance: 165.2
click at [256, 173] on div "Schedule C: The Property You Claim as Exempt Voluntary Petition for Individuals…" at bounding box center [180, 129] width 151 height 243
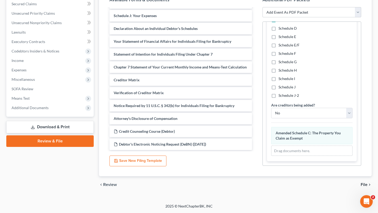
scroll to position [176, 0]
click at [361, 183] on span "File" at bounding box center [364, 185] width 7 height 4
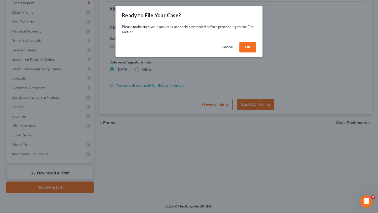
click at [256, 52] on button "OK" at bounding box center [247, 47] width 17 height 10
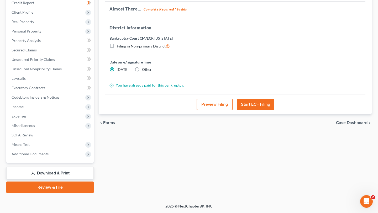
click at [209, 99] on button "Preview Filing" at bounding box center [215, 105] width 36 height 12
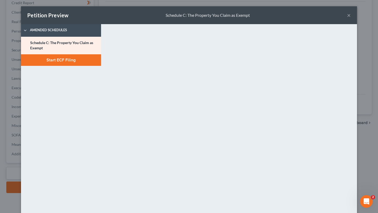
click at [351, 18] on button "×" at bounding box center [349, 15] width 4 height 6
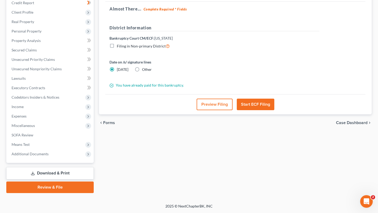
click at [262, 99] on button "Start ECF Filing" at bounding box center [256, 105] width 38 height 12
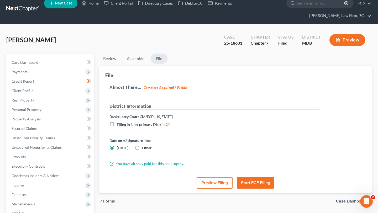
scroll to position [0, 0]
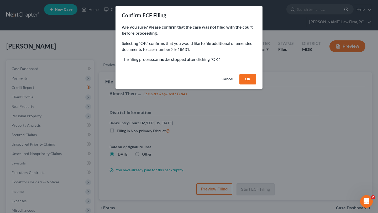
click at [255, 85] on button "OK" at bounding box center [247, 79] width 17 height 10
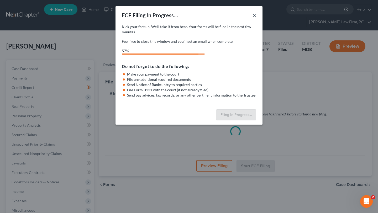
click at [256, 18] on button "×" at bounding box center [254, 15] width 4 height 6
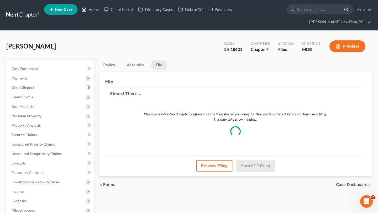
click at [101, 14] on link "Home" at bounding box center [90, 9] width 22 height 9
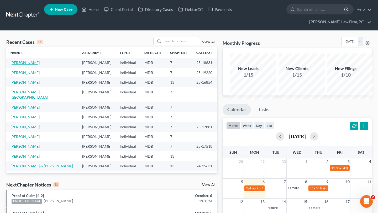
click at [27, 65] on link "[PERSON_NAME]" at bounding box center [24, 62] width 29 height 4
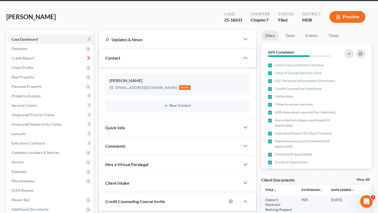
scroll to position [30, 0]
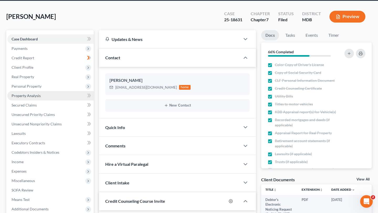
click at [38, 98] on span "Property Analysis" at bounding box center [26, 95] width 29 height 4
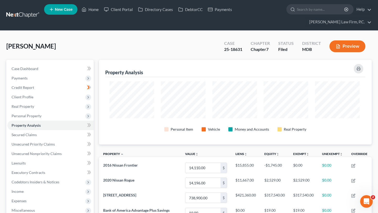
scroll to position [96, 270]
click at [101, 14] on link "Home" at bounding box center [90, 9] width 22 height 9
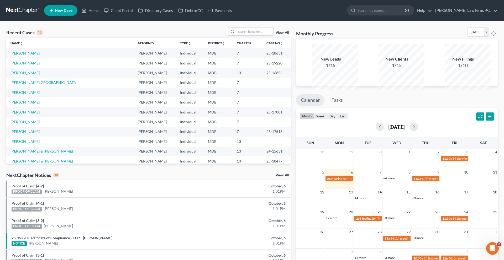
click at [31, 95] on link "[PERSON_NAME]" at bounding box center [24, 92] width 29 height 4
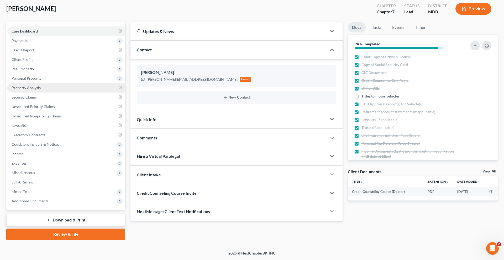
scroll to position [99, 0]
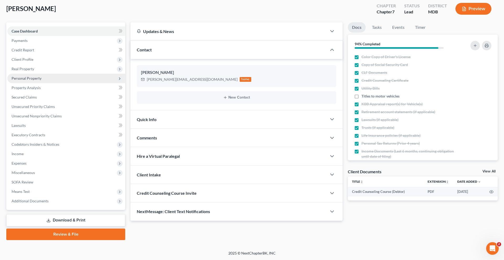
click at [41, 76] on span "Personal Property" at bounding box center [27, 78] width 30 height 4
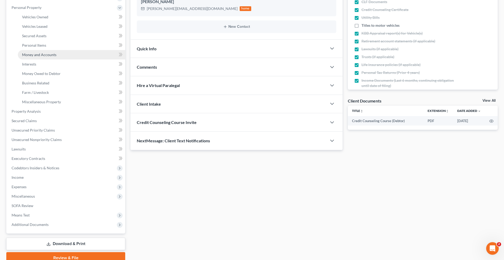
click at [50, 57] on span "Money and Accounts" at bounding box center [39, 54] width 34 height 4
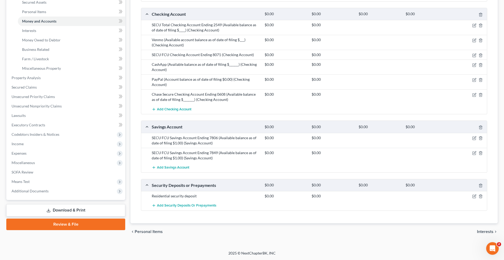
scroll to position [158, 0]
click at [378, 97] on icon "button" at bounding box center [474, 95] width 4 height 4
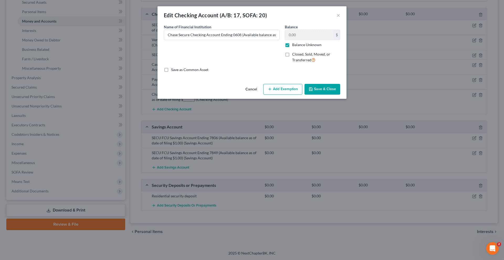
click at [297, 48] on label "Balance Unknown" at bounding box center [306, 44] width 29 height 5
click at [297, 46] on input "Balance Unknown" at bounding box center [295, 43] width 3 height 3
checkbox input "false"
click at [323, 37] on input "0.00" at bounding box center [309, 35] width 49 height 10
click at [322, 40] on input "0.00" at bounding box center [309, 35] width 49 height 10
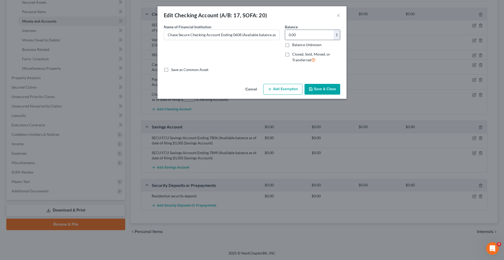
click at [322, 40] on input "0.00" at bounding box center [309, 35] width 49 height 10
type input "1"
type input "1,742.41"
drag, startPoint x: 267, startPoint y: 41, endPoint x: 309, endPoint y: 45, distance: 41.4
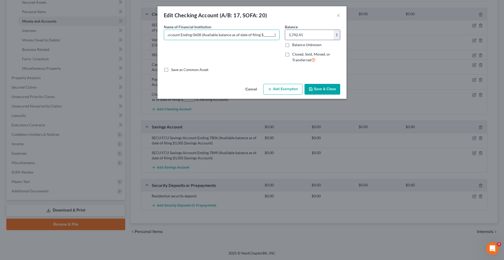
click at [309, 45] on div "Name of Financial Institution * Chase Secure Checking Account Ending 0608 (Avai…" at bounding box center [252, 45] width 182 height 43
click at [279, 40] on input "Chase Secure Checking Account Ending 0608 (Available balance as of date of fili…" at bounding box center [221, 35] width 115 height 10
type input "Chase Secure Checking Account Ending 0608 (Available balance as of date of fili…"
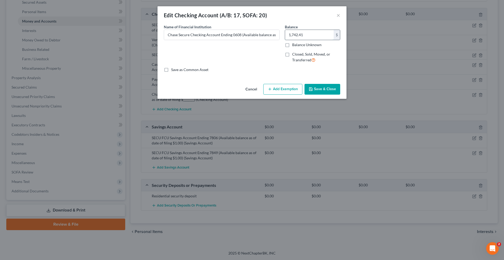
click at [320, 40] on input "1,742.41" at bounding box center [309, 35] width 49 height 10
type input "1,743.00"
click at [287, 95] on button "Add Exemption" at bounding box center [282, 89] width 39 height 11
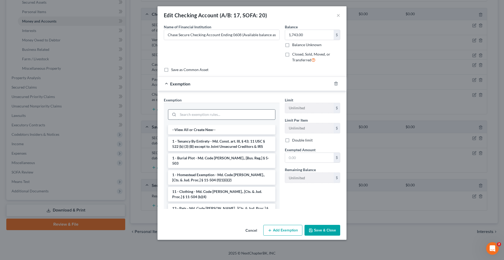
click at [252, 120] on input "search" at bounding box center [226, 115] width 97 height 10
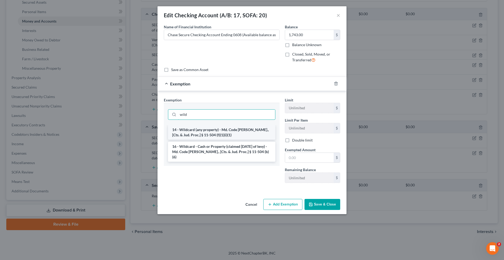
type input "wild"
click at [246, 140] on li "14 - Wildcard (any property) - Md. Code [PERSON_NAME]., [Cts. & Jud. Proc.] § 1…" at bounding box center [221, 132] width 107 height 15
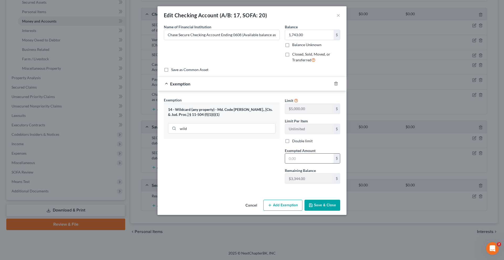
click at [308, 164] on input "text" at bounding box center [309, 159] width 49 height 10
type input "1,743.00"
click at [339, 211] on button "Save & Close" at bounding box center [322, 205] width 36 height 11
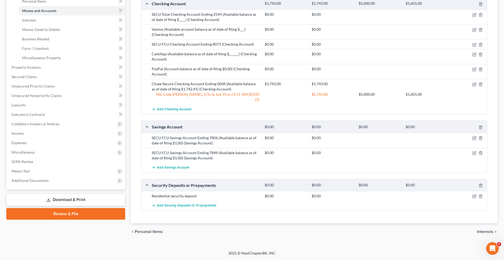
scroll to position [184, 0]
click at [378, 32] on icon "button" at bounding box center [474, 30] width 4 height 4
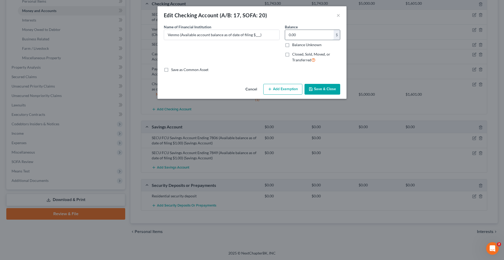
click at [334, 40] on input "0.00" at bounding box center [309, 35] width 49 height 10
click at [260, 40] on input "Venmo (Available account balance as of date of filing $___)" at bounding box center [221, 35] width 115 height 10
type input "Venmo (Available account balance as of date of filing $0.00)"
click at [340, 95] on button "Save & Close" at bounding box center [322, 89] width 36 height 11
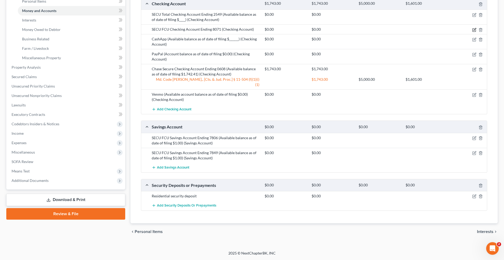
click at [378, 30] on icon "button" at bounding box center [474, 29] width 2 height 2
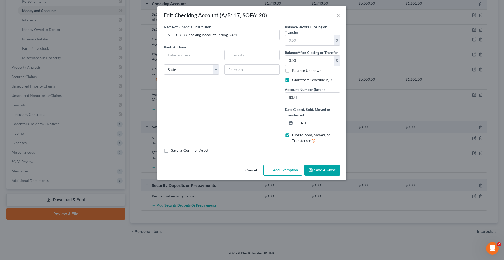
click at [258, 176] on button "Cancel" at bounding box center [251, 170] width 20 height 10
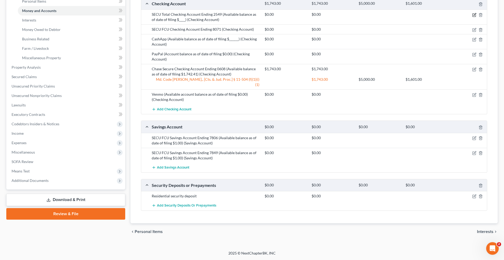
click at [378, 15] on icon "button" at bounding box center [474, 14] width 2 height 2
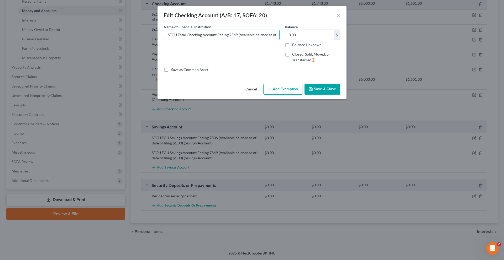
scroll to position [0, 36]
drag, startPoint x: 272, startPoint y: 42, endPoint x: 328, endPoint y: 42, distance: 56.2
click at [328, 42] on div "Name of Financial Institution * SECU Total Checking Account Ending 2549 (Availa…" at bounding box center [252, 45] width 182 height 43
click at [260, 40] on input "SECU Total Checking Account Ending 2549 (Available balance as of date of filing…" at bounding box center [221, 35] width 115 height 10
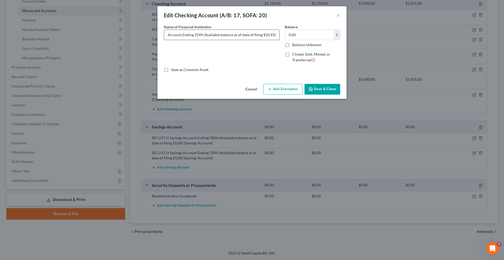
scroll to position [0, 39]
type input "SECU Total Checking Account Ending 2549 (Available balance as of date of filing…"
click at [316, 40] on input "0.00" at bounding box center [309, 35] width 49 height 10
type input "11.00"
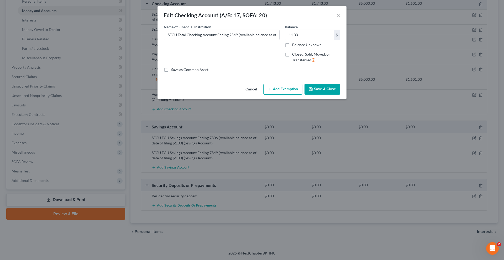
click at [284, 99] on div "Cancel Add Exemption Save & Close" at bounding box center [251, 90] width 189 height 17
click at [282, 95] on button "Add Exemption" at bounding box center [282, 89] width 39 height 11
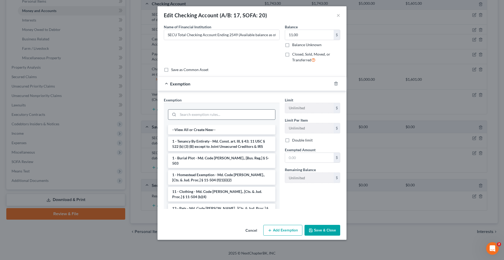
click at [235, 120] on input "search" at bounding box center [226, 115] width 97 height 10
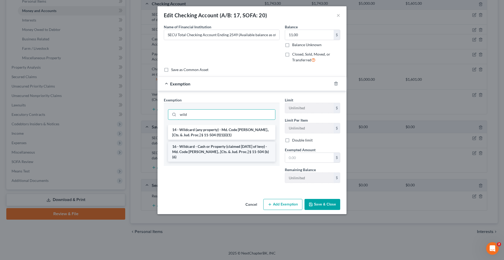
type input "wild"
click at [223, 162] on li "16 - Wildcard - Cash or Property (claimed [DATE] of levy) - Md. Code [PERSON_NA…" at bounding box center [221, 152] width 107 height 20
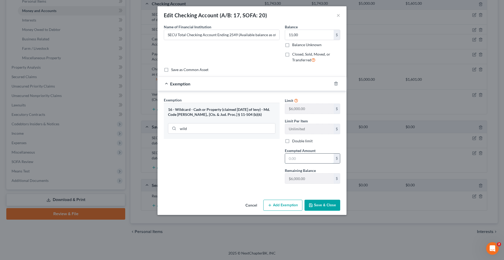
click at [303, 164] on input "text" at bounding box center [309, 159] width 49 height 10
type input "11.00"
click at [334, 211] on button "Save & Close" at bounding box center [322, 205] width 36 height 11
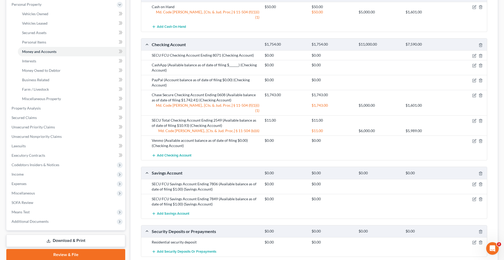
scroll to position [50, 0]
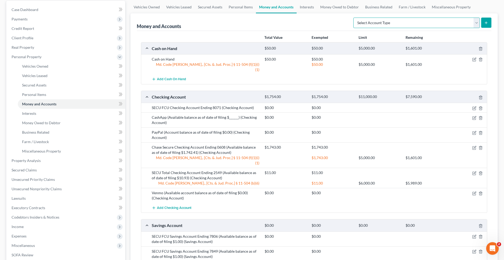
click at [378, 28] on select "Select Account Type Brokerage (A/B: 18, SOFA: 20) Cash on Hand (A/B: 16) Certif…" at bounding box center [416, 23] width 126 height 10
select select "savings"
click at [353, 28] on select "Select Account Type Brokerage (A/B: 18, SOFA: 20) Cash on Hand (A/B: 16) Certif…" at bounding box center [416, 23] width 126 height 10
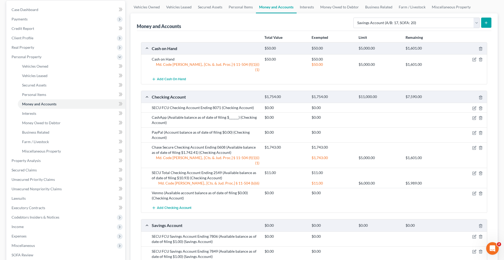
click at [378, 28] on button "submit" at bounding box center [486, 23] width 10 height 10
click at [304, 31] on div "Money and Accounts Select Account Type Brokerage (A/B: 18, SOFA: 20) Cash on Ha…" at bounding box center [314, 22] width 355 height 18
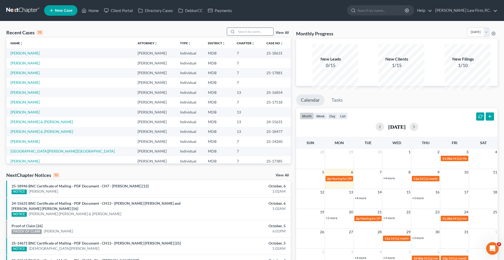
click at [236, 35] on input "search" at bounding box center [254, 32] width 37 height 8
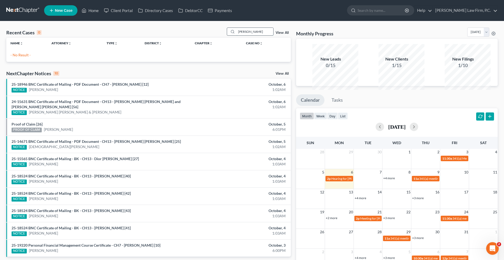
click at [236, 35] on input "rudd" at bounding box center [254, 32] width 37 height 8
type input "sam"
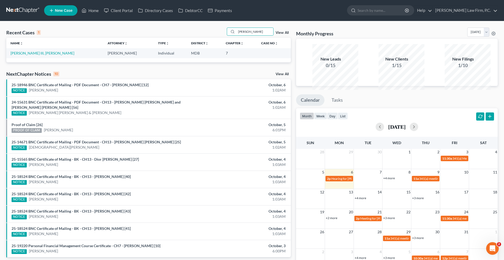
click at [75, 16] on link "New Case" at bounding box center [60, 10] width 33 height 10
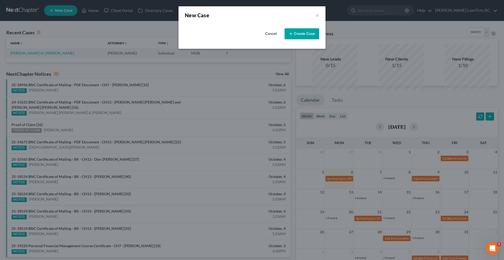
select select "38"
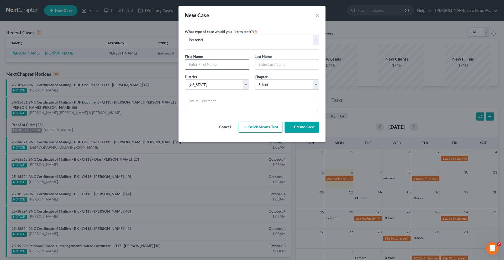
click at [214, 70] on input "text" at bounding box center [217, 65] width 64 height 10
click at [273, 70] on input "text" at bounding box center [287, 65] width 64 height 10
click at [211, 70] on input "Samaria Rudd" at bounding box center [217, 65] width 64 height 10
type input "Samaria"
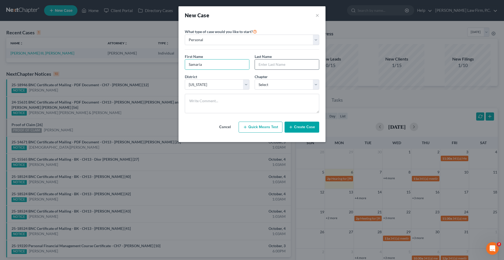
click at [261, 70] on input "text" at bounding box center [287, 65] width 64 height 10
type input "Rudd"
click at [277, 90] on select "Select 7 11 12 13" at bounding box center [287, 85] width 65 height 10
select select "0"
click at [255, 90] on select "Select 7 11 12 13" at bounding box center [287, 85] width 65 height 10
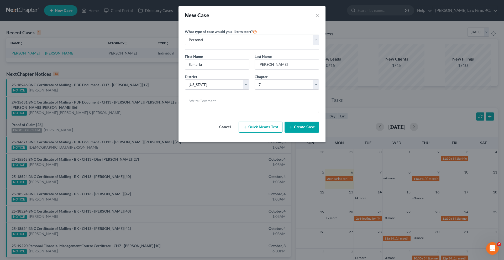
click at [253, 113] on textarea at bounding box center [252, 103] width 134 height 19
paste textarea "samariarudd@icloud.com"
type textarea "samariarudd@icloud.com"
click at [264, 113] on textarea "samariarudd@icloud.com" at bounding box center [252, 103] width 134 height 19
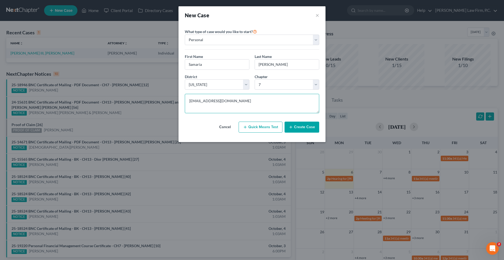
click at [264, 113] on textarea "samariarudd@icloud.com" at bounding box center [252, 103] width 134 height 19
click at [314, 133] on button "Create Case" at bounding box center [301, 127] width 35 height 11
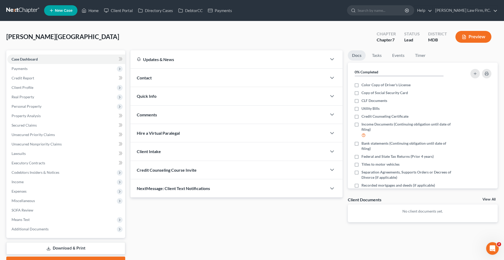
click at [165, 62] on div "Updates & News" at bounding box center [229, 60] width 184 height 6
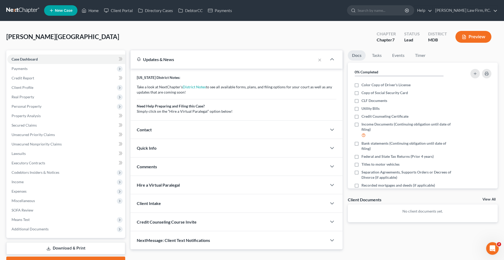
click at [160, 139] on div "Contact" at bounding box center [228, 130] width 196 height 18
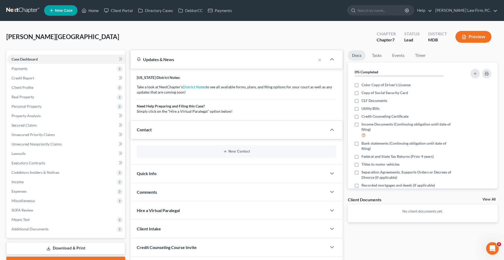
click at [195, 158] on div "New Contact" at bounding box center [236, 151] width 199 height 13
click at [218, 154] on button "New Contact" at bounding box center [236, 152] width 191 height 4
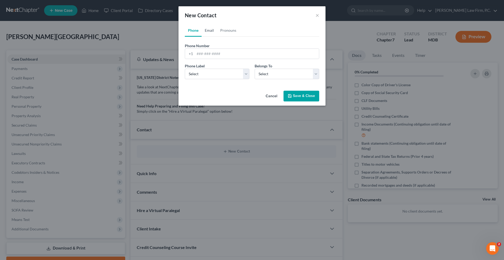
click at [202, 37] on link "Email" at bounding box center [209, 30] width 15 height 13
click at [195, 59] on input "email" at bounding box center [257, 54] width 124 height 10
paste input "samariarudd@icloud.com"
type input "samariarudd@icloud.com"
click at [202, 79] on select "Select Home Work Other" at bounding box center [217, 74] width 65 height 10
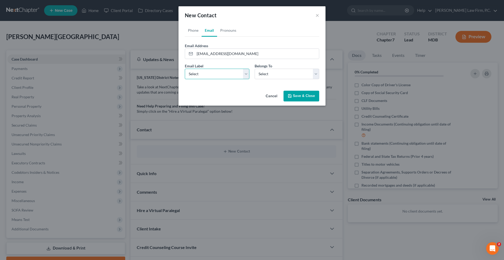
select select "0"
click at [185, 79] on select "Select Home Work Other" at bounding box center [217, 74] width 65 height 10
click at [286, 79] on select "Select Client Other" at bounding box center [287, 74] width 65 height 10
select select "0"
click at [255, 79] on select "Select Client Other" at bounding box center [287, 74] width 65 height 10
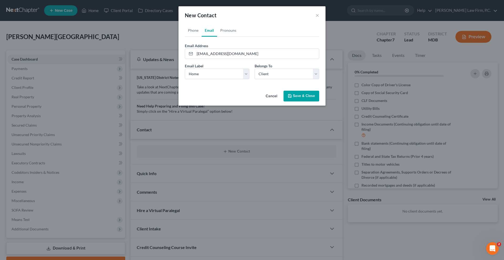
click at [305, 102] on button "Save & Close" at bounding box center [301, 96] width 36 height 11
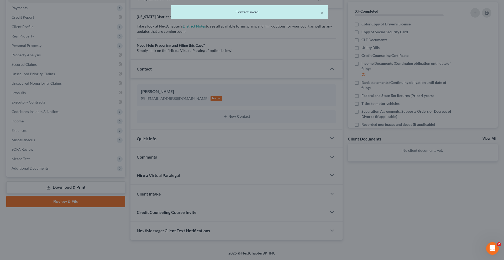
scroll to position [138, 0]
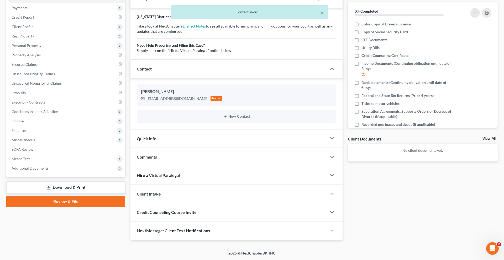
click at [197, 205] on div "Credit Counseling Course Invite" at bounding box center [228, 212] width 196 height 18
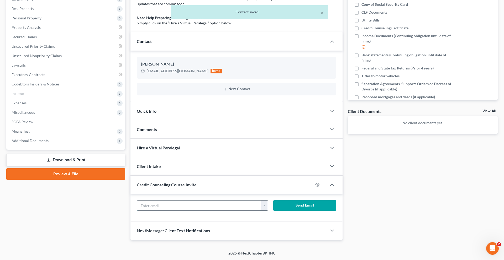
click at [236, 211] on input "text" at bounding box center [199, 206] width 124 height 10
paste input "samariarudd@icloud.com"
type input "samariarudd@icloud.com"
click at [303, 211] on button "Send Email" at bounding box center [304, 205] width 63 height 10
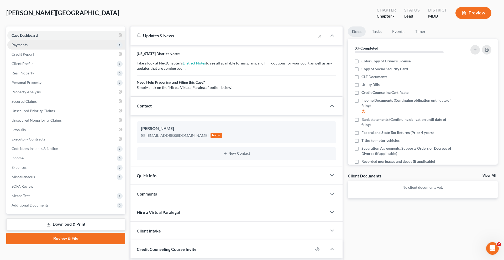
scroll to position [15, 0]
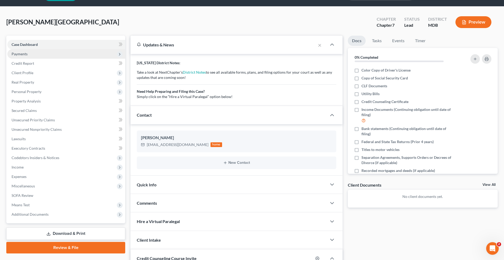
click at [54, 59] on span "Payments" at bounding box center [66, 53] width 118 height 9
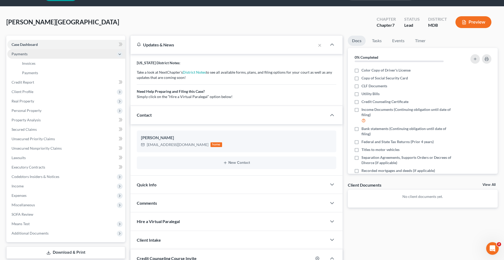
click at [51, 59] on span "Payments" at bounding box center [66, 53] width 118 height 9
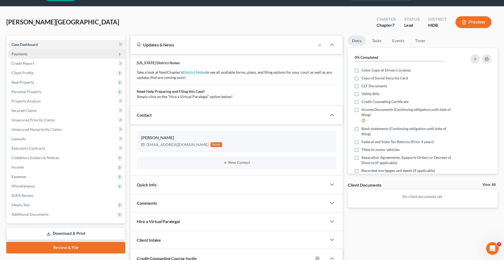
click at [43, 59] on span "Payments" at bounding box center [66, 53] width 118 height 9
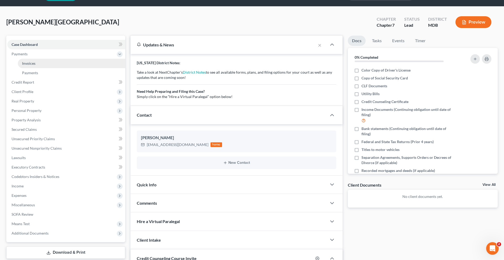
click at [42, 68] on link "Invoices" at bounding box center [71, 63] width 107 height 9
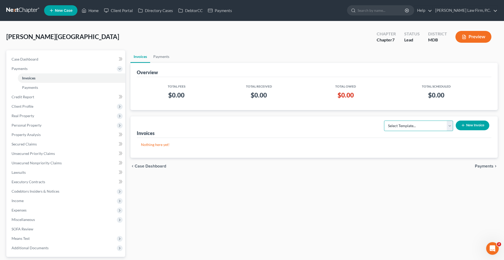
click at [410, 131] on select "Select Template... Individual Chapter 13 Bankruptcy Individual Chapter 7 Bankru…" at bounding box center [418, 126] width 69 height 10
select select "1"
click at [384, 131] on select "Select Template... Individual Chapter 13 Bankruptcy Individual Chapter 7 Bankru…" at bounding box center [418, 126] width 69 height 10
click at [462, 130] on button "New Invoice" at bounding box center [473, 126] width 34 height 10
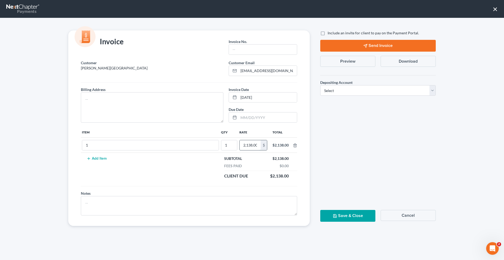
click at [240, 150] on input "2,138.00" at bounding box center [250, 145] width 21 height 10
type input "2,238.00"
click at [165, 151] on div "1" at bounding box center [150, 145] width 137 height 10
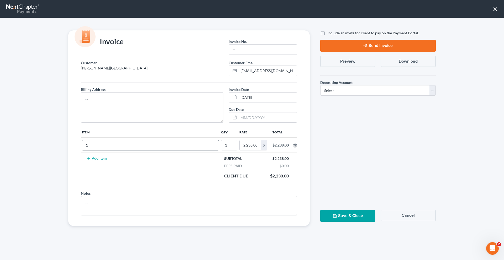
click at [161, 150] on input "1" at bounding box center [150, 145] width 136 height 10
type input "Chapter 7 Bankruptcy"
click at [128, 123] on textarea at bounding box center [152, 107] width 143 height 30
type textarea "[US_STATE]"
click at [258, 55] on input "text" at bounding box center [263, 50] width 68 height 10
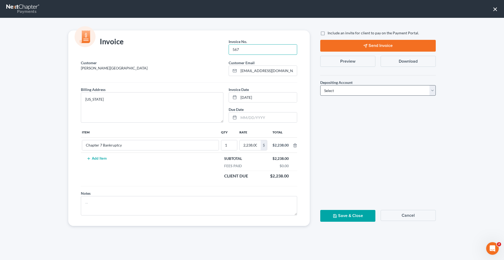
type input "567"
click at [345, 96] on select "Select Operation Trust" at bounding box center [377, 90] width 115 height 10
select select "1"
click at [320, 96] on select "Select Operation Trust" at bounding box center [377, 90] width 115 height 10
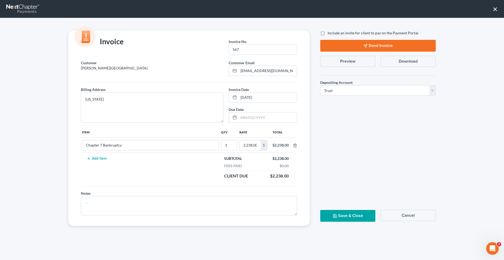
click at [348, 222] on button "Save & Close" at bounding box center [347, 216] width 55 height 12
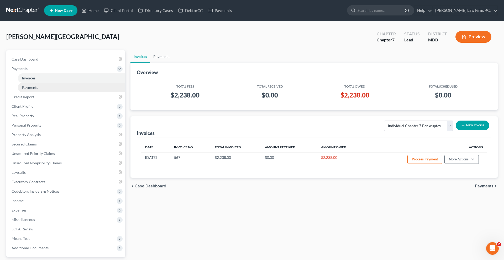
click at [70, 92] on link "Payments" at bounding box center [71, 87] width 107 height 9
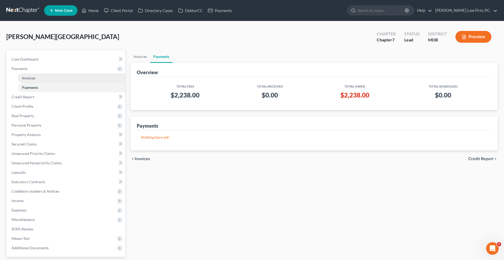
click at [69, 83] on link "Invoices" at bounding box center [71, 77] width 107 height 9
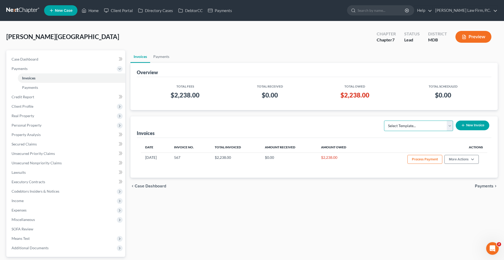
click at [418, 131] on select "Select Template... Individual Chapter 13 Bankruptcy Individual Chapter 7 Bankru…" at bounding box center [418, 126] width 69 height 10
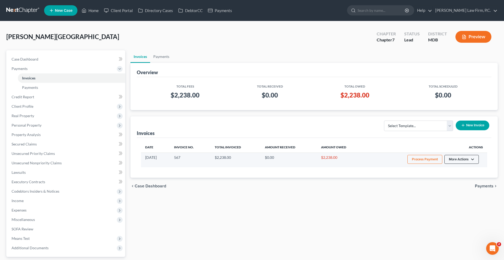
click at [458, 164] on button "More Actions" at bounding box center [461, 159] width 34 height 9
click at [444, 195] on link "Record Cash or Check Payment" at bounding box center [451, 190] width 61 height 9
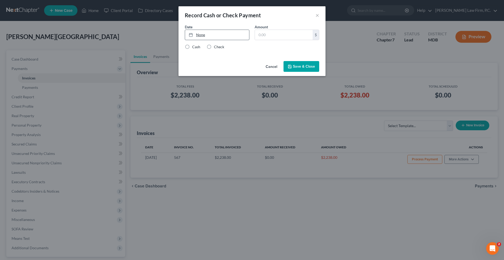
type input "[DATE]"
click at [219, 40] on link "None" at bounding box center [217, 35] width 64 height 10
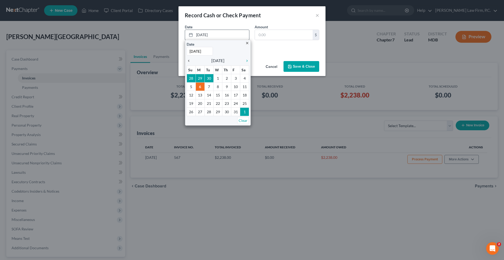
click at [187, 63] on icon "chevron_left" at bounding box center [190, 61] width 7 height 4
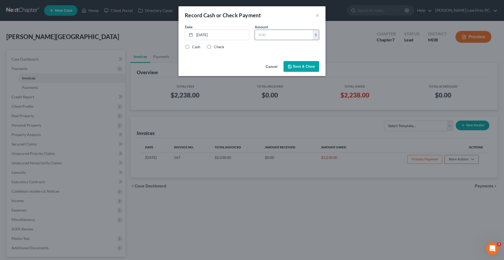
click at [277, 40] on input "text" at bounding box center [284, 35] width 58 height 10
type input "400.00"
click at [214, 50] on label "Check" at bounding box center [219, 46] width 10 height 5
click at [216, 48] on input "Check" at bounding box center [217, 45] width 3 height 3
radio input "true"
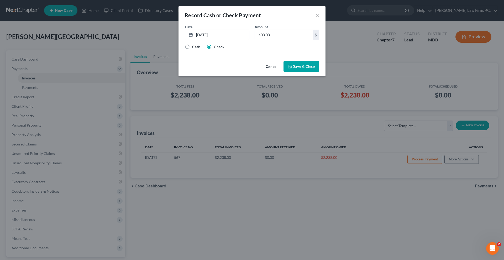
click at [319, 72] on button "Save & Close" at bounding box center [301, 66] width 36 height 11
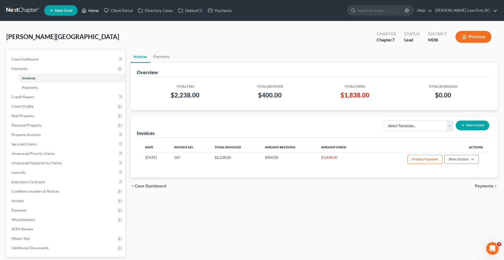
click at [101, 12] on link "Home" at bounding box center [90, 10] width 22 height 9
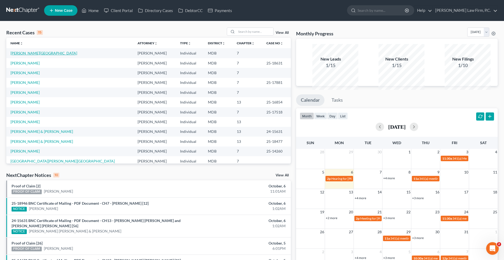
click at [38, 55] on link "[PERSON_NAME][GEOGRAPHIC_DATA]" at bounding box center [43, 53] width 67 height 4
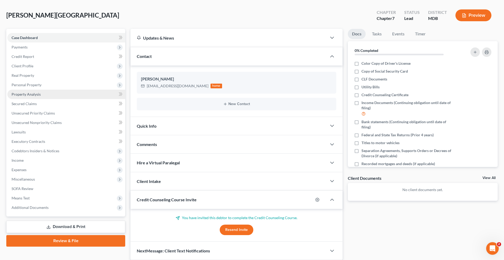
scroll to position [22, 0]
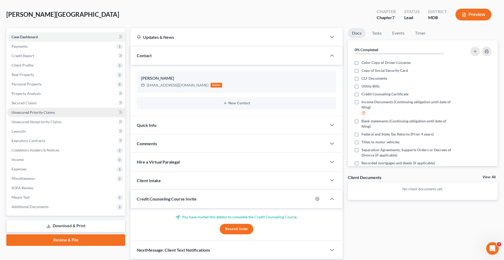
click at [55, 115] on span "Unsecured Priority Claims" at bounding box center [33, 112] width 43 height 4
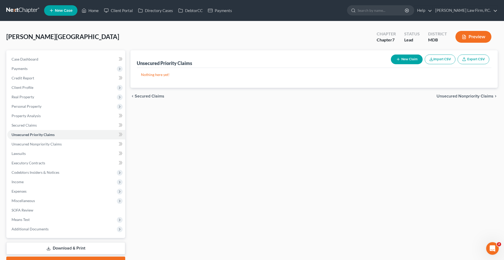
click at [391, 64] on button "New Claim" at bounding box center [407, 60] width 32 height 10
select select "0"
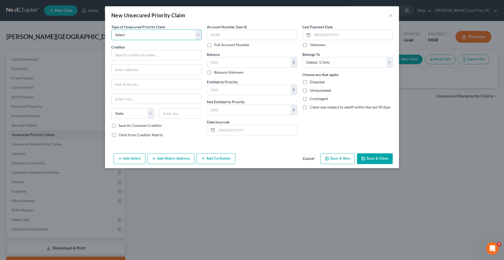
click at [156, 40] on select "Select Taxes & Other Government Units Domestic Support Obligations Extensions o…" at bounding box center [156, 35] width 90 height 10
select select "0"
click at [111, 37] on select "Select Taxes & Other Government Units Domestic Support Obligations Extensions o…" at bounding box center [156, 35] width 90 height 10
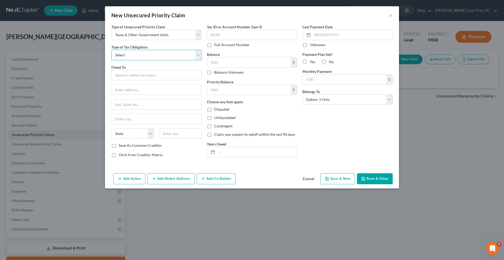
click at [130, 60] on select "Select Federal City State Franchise Tax Board Other" at bounding box center [156, 55] width 90 height 10
select select "0"
click at [111, 60] on select "Select Federal City State Franchise Tax Board Other" at bounding box center [156, 55] width 90 height 10
click at [111, 81] on input "text" at bounding box center [156, 75] width 90 height 10
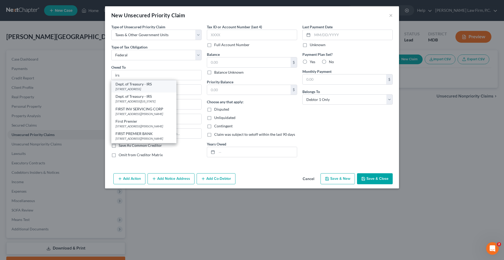
click at [124, 87] on div "Dept. of Treasury - IRS" at bounding box center [143, 84] width 57 height 5
type input "Dept. of Treasury - IRS"
type input "PO Box 7346"
type input "Philadelphia"
select select "39"
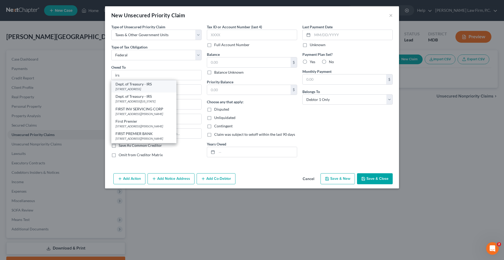
type input "19101"
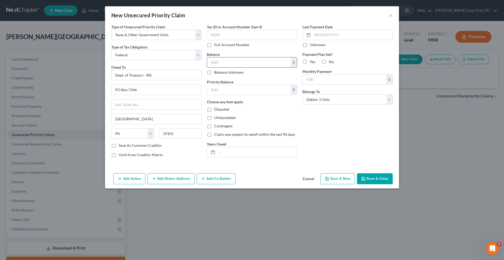
click at [209, 67] on input "text" at bounding box center [248, 62] width 83 height 10
click at [215, 95] on input "text" at bounding box center [248, 90] width 83 height 10
drag, startPoint x: 226, startPoint y: 101, endPoint x: 194, endPoint y: 101, distance: 32.3
click at [204, 101] on div "Tax ID or Account Number (last 4) Full Account Number Balance $ Balance Unknown…" at bounding box center [252, 93] width 96 height 138
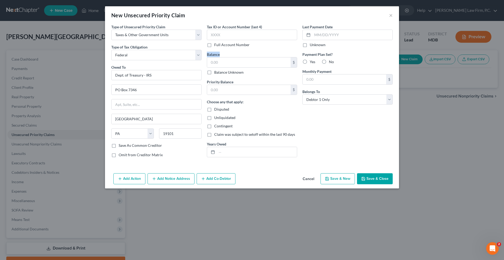
drag, startPoint x: 215, startPoint y: 69, endPoint x: 193, endPoint y: 67, distance: 22.1
click at [204, 67] on div "Tax ID or Account Number (last 4) Full Account Number Balance $ Balance Unknown…" at bounding box center [252, 93] width 96 height 138
click at [207, 67] on input "text" at bounding box center [248, 62] width 83 height 10
type input "20,000"
click at [226, 95] on input "text" at bounding box center [248, 90] width 83 height 10
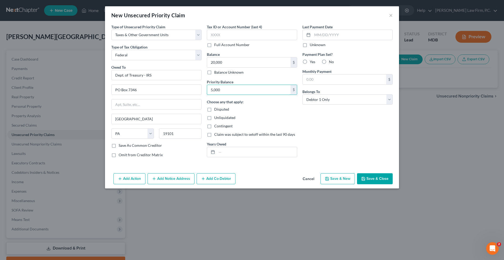
type input "5,000"
click at [338, 142] on div "Last Payment Date Unknown Payment Plan Set? Yes No Monthly Payment $ Belongs To…" at bounding box center [348, 93] width 96 height 138
click at [228, 157] on input "text" at bounding box center [257, 152] width 80 height 10
type input "2021, 2022, 2023"
click at [282, 189] on div "Add Action Add Notice Address Add Co-Debtor Cancel Save & New Save & Close" at bounding box center [252, 179] width 294 height 17
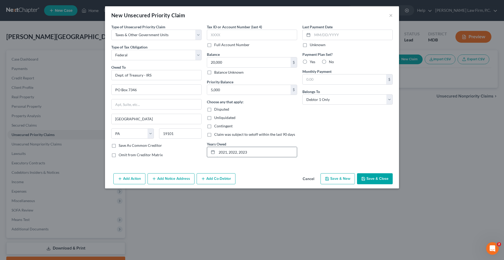
click at [230, 157] on input "2021, 2022, 2023" at bounding box center [257, 152] width 80 height 10
click at [239, 157] on input "2021, 2022, 2023" at bounding box center [257, 152] width 80 height 10
click at [393, 184] on button "Save & Close" at bounding box center [375, 178] width 36 height 11
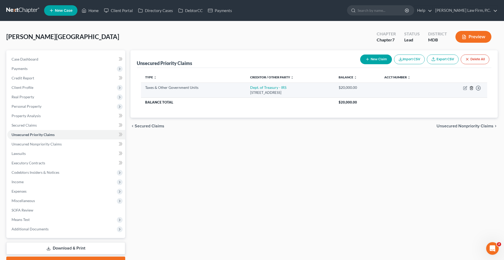
click at [469, 90] on icon "button" at bounding box center [471, 88] width 4 height 4
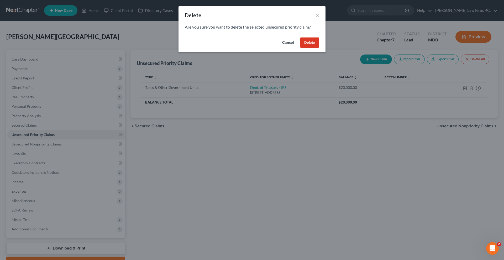
click at [319, 48] on button "Delete" at bounding box center [309, 43] width 19 height 10
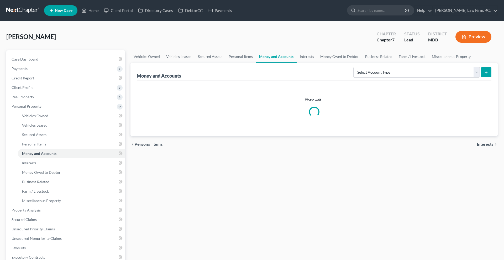
scroll to position [50, 0]
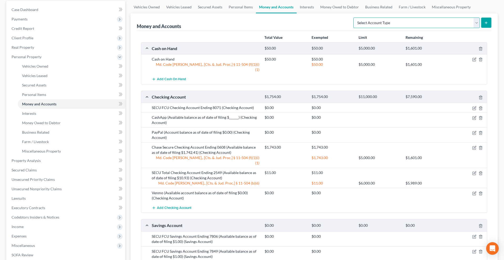
click at [394, 28] on select "Select Account Type Brokerage (A/B: 18, SOFA: 20) Cash on Hand (A/B: 16) Certif…" at bounding box center [416, 23] width 126 height 10
select select "savings"
click at [353, 28] on select "Select Account Type Brokerage (A/B: 18, SOFA: 20) Cash on Hand (A/B: 16) Certif…" at bounding box center [416, 23] width 126 height 10
click at [481, 28] on button "submit" at bounding box center [486, 23] width 10 height 10
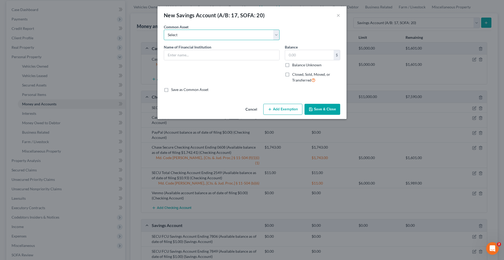
click at [257, 40] on select "Select Navy Federal Credit Union Membership Savings Account Ending 8882 (Availa…" at bounding box center [222, 35] width 116 height 10
click at [220, 60] on input "text" at bounding box center [221, 55] width 115 height 10
click at [167, 60] on input "Chase Secuire Saings Account" at bounding box center [221, 55] width 115 height 10
click at [168, 60] on input "Chase Saings Account" at bounding box center [221, 55] width 115 height 10
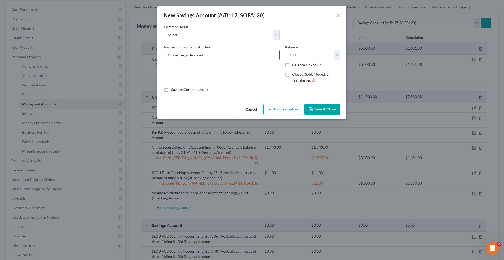
click at [168, 60] on input "Chase Saings Account" at bounding box center [221, 55] width 115 height 10
click at [196, 60] on input "Chase Savings Account" at bounding box center [221, 55] width 115 height 10
type input "Chase Savings Account Ending 6371 (Account balance as of date of filing: $0.00)"
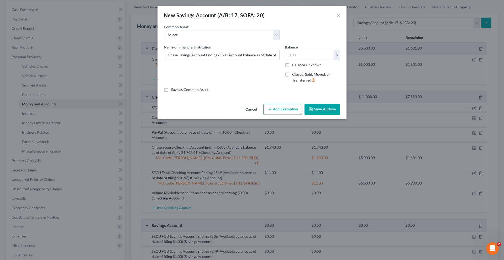
click at [334, 115] on button "Save & Close" at bounding box center [322, 109] width 36 height 11
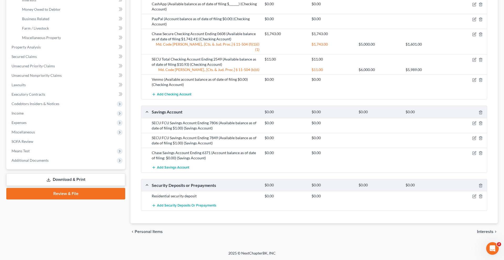
scroll to position [185, 0]
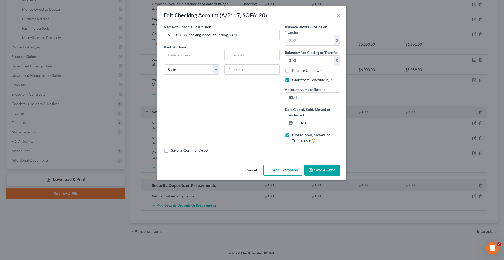
click at [346, 19] on div "Edit Checking Account (A/B: 17, SOFA: 20) ×" at bounding box center [251, 15] width 189 height 18
click at [340, 18] on button "×" at bounding box center [338, 15] width 4 height 6
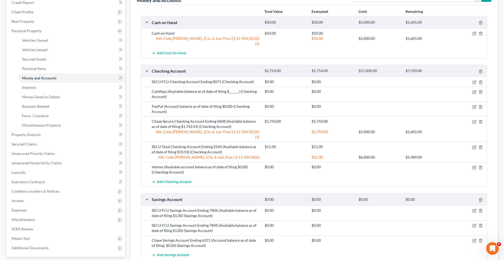
scroll to position [0, 0]
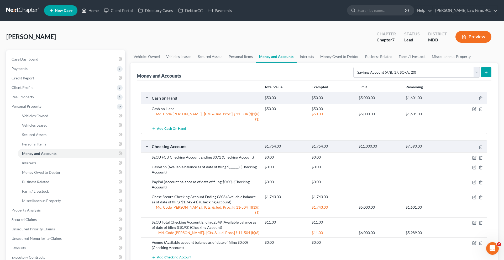
click at [101, 13] on link "Home" at bounding box center [90, 10] width 22 height 9
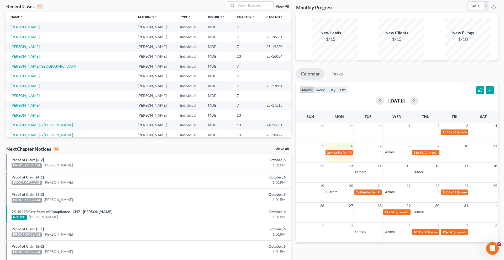
scroll to position [27, 0]
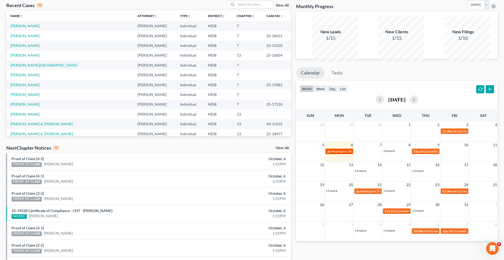
click at [340, 154] on span "Hearing for [PERSON_NAME]" at bounding box center [351, 152] width 41 height 4
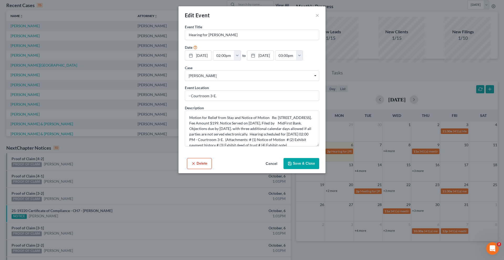
click at [187, 169] on button "Delete" at bounding box center [199, 163] width 25 height 11
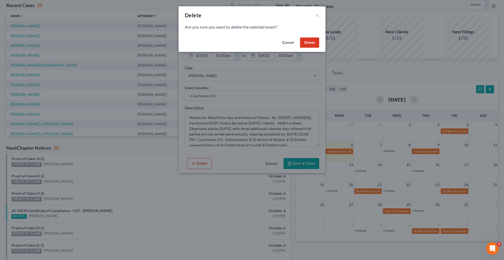
click at [319, 48] on button "Delete" at bounding box center [309, 43] width 19 height 10
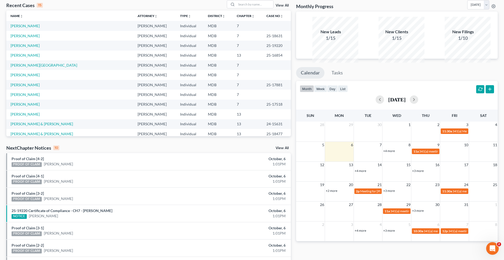
scroll to position [0, 0]
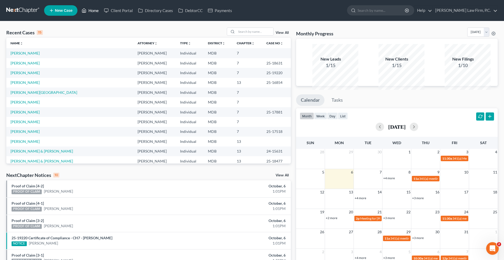
click at [101, 14] on link "Home" at bounding box center [90, 10] width 22 height 9
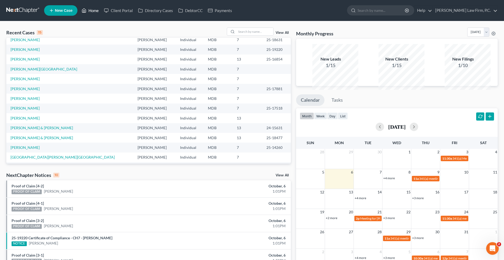
scroll to position [23, 0]
click at [101, 10] on link "Home" at bounding box center [90, 10] width 22 height 9
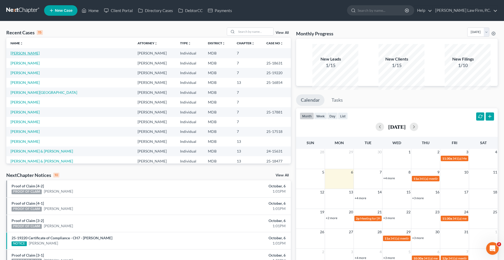
click at [28, 55] on link "[PERSON_NAME]" at bounding box center [24, 53] width 29 height 4
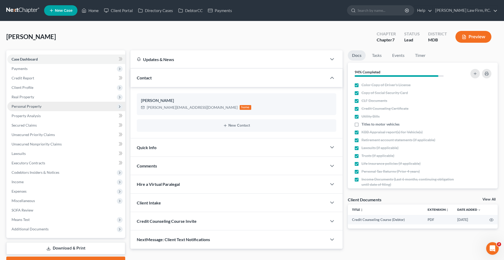
click at [35, 109] on span "Personal Property" at bounding box center [27, 106] width 30 height 4
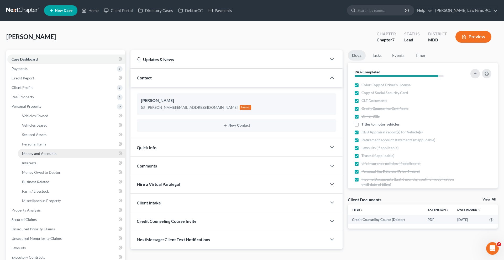
click at [41, 156] on span "Money and Accounts" at bounding box center [39, 153] width 34 height 4
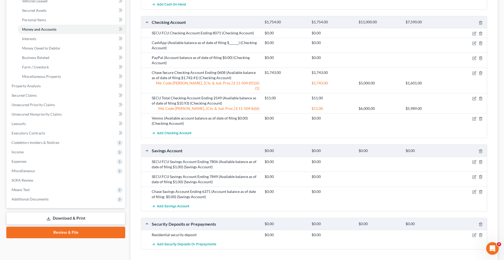
scroll to position [138, 0]
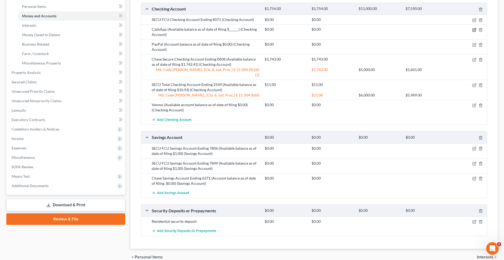
click at [472, 32] on icon "button" at bounding box center [474, 30] width 4 height 4
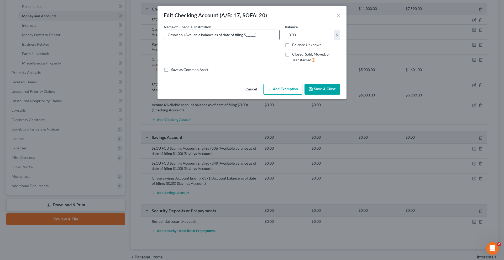
click at [252, 40] on input "CashApp (Available balance as of date of filing $______)" at bounding box center [221, 35] width 115 height 10
type input "CashApp (Available balance as of date of filing $0.00)"
click at [340, 95] on button "Save & Close" at bounding box center [322, 89] width 36 height 11
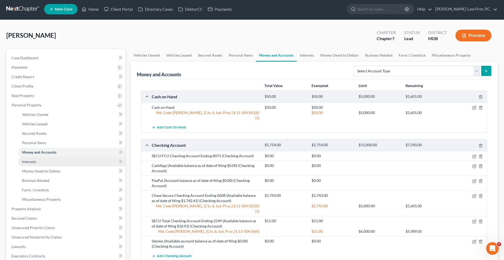
scroll to position [0, 0]
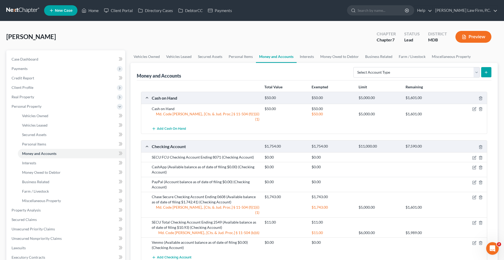
click at [97, 7] on ul "New Case Home Client Portal Directory Cases DebtorCC Payments - No Result - See…" at bounding box center [270, 11] width 453 height 14
click at [86, 11] on icon at bounding box center [84, 10] width 5 height 6
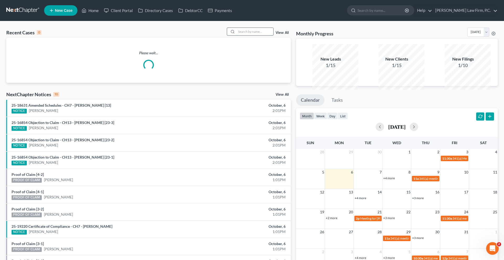
click at [236, 35] on input "search" at bounding box center [254, 32] width 37 height 8
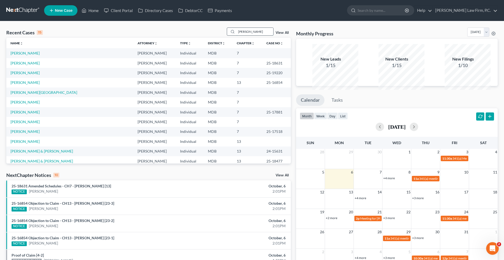
type input "[PERSON_NAME]"
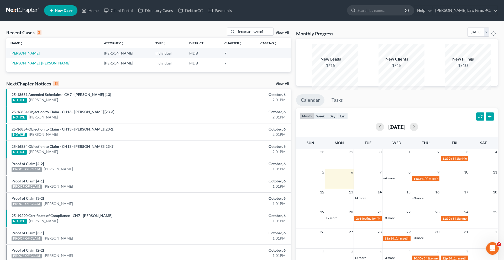
click at [33, 65] on link "[PERSON_NAME], [PERSON_NAME]" at bounding box center [40, 63] width 60 height 4
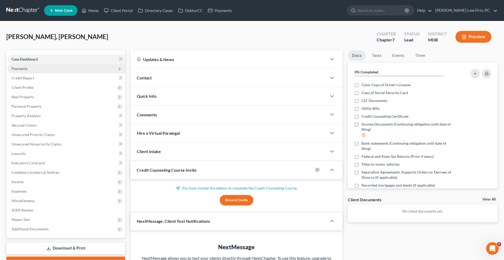
click at [28, 71] on span "Payments" at bounding box center [20, 68] width 16 height 4
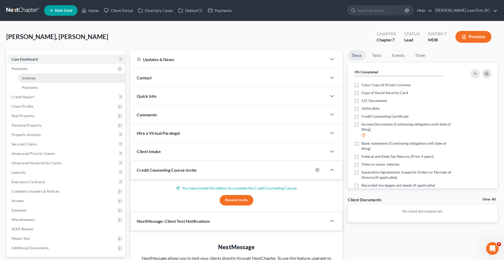
click at [32, 80] on span "Invoices" at bounding box center [28, 78] width 13 height 4
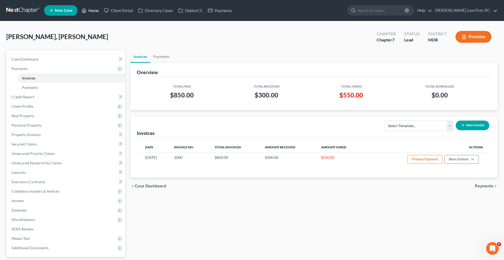
click at [101, 14] on link "Home" at bounding box center [90, 10] width 22 height 9
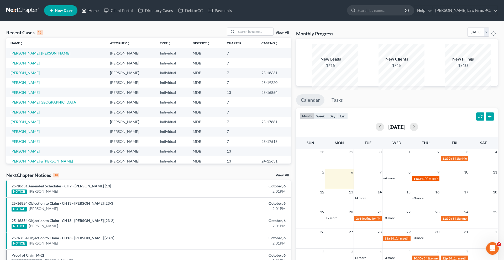
click at [423, 181] on span "341(a) meeting for [PERSON_NAME]" at bounding box center [444, 179] width 51 height 4
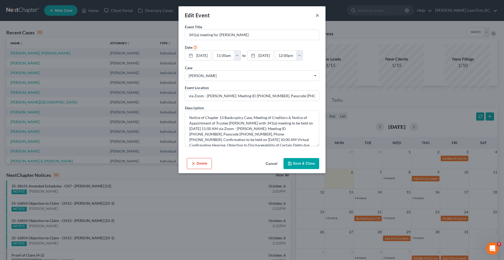
click at [319, 18] on button "×" at bounding box center [317, 15] width 4 height 6
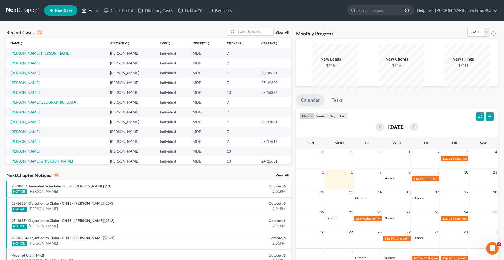
click at [101, 12] on link "Home" at bounding box center [90, 10] width 22 height 9
click at [236, 35] on input "search" at bounding box center [254, 32] width 37 height 8
type input "[PERSON_NAME]"
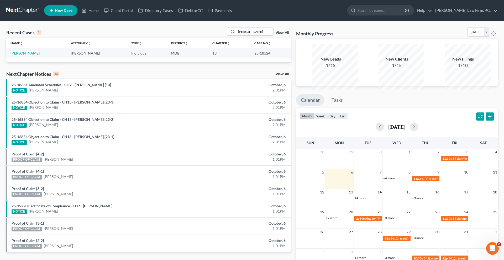
click at [35, 55] on link "[PERSON_NAME]" at bounding box center [24, 53] width 29 height 4
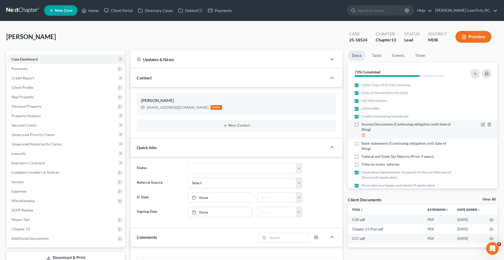
click at [368, 132] on span "Income Documents (Continuing obligation until date of filing)" at bounding box center [408, 127] width 94 height 10
click at [367, 125] on input "Income Documents (Continuing obligation until date of filing)" at bounding box center [364, 123] width 3 height 3
checkbox input "true"
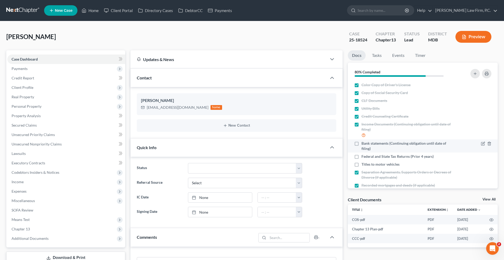
click at [369, 151] on span "Bank statements (Continuing obligation until date of filing)" at bounding box center [408, 146] width 94 height 10
click at [367, 144] on input "Bank statements (Continuing obligation until date of filing)" at bounding box center [364, 142] width 3 height 3
checkbox input "true"
click at [369, 159] on span "Federal and State Tax Returns (Prior 4 years)" at bounding box center [397, 156] width 72 height 5
click at [367, 157] on input "Federal and State Tax Returns (Prior 4 years)" at bounding box center [364, 155] width 3 height 3
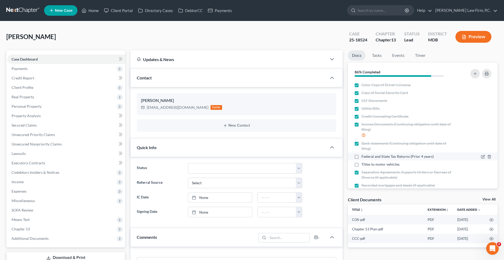
checkbox input "true"
click at [101, 11] on link "Home" at bounding box center [90, 10] width 22 height 9
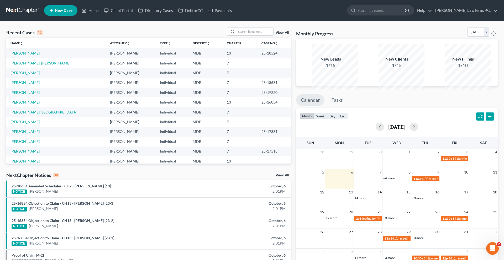
click at [235, 48] on th "Chapter unfold_more expand_more expand_less" at bounding box center [240, 43] width 35 height 10
click at [236, 35] on input "search" at bounding box center [254, 32] width 37 height 8
type input "booth"
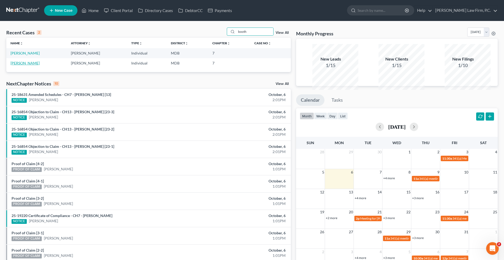
click at [25, 65] on link "[PERSON_NAME]" at bounding box center [24, 63] width 29 height 4
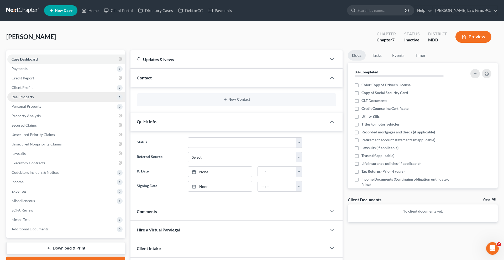
scroll to position [19, 0]
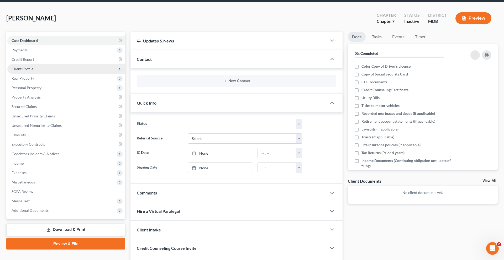
click at [48, 74] on span "Client Profile" at bounding box center [66, 68] width 118 height 9
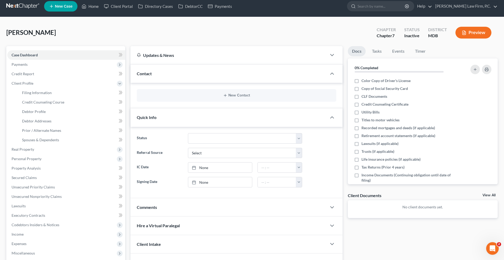
scroll to position [0, 0]
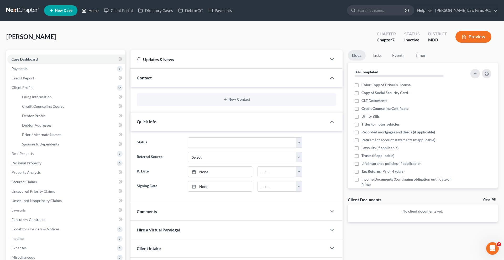
click at [101, 11] on link "Home" at bounding box center [90, 10] width 22 height 9
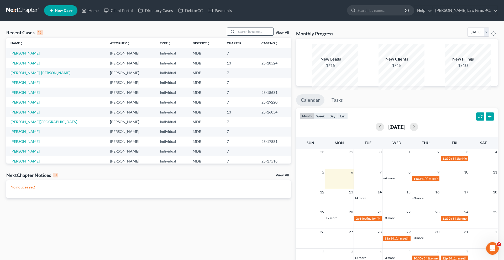
click at [236, 35] on input "search" at bounding box center [254, 32] width 37 height 8
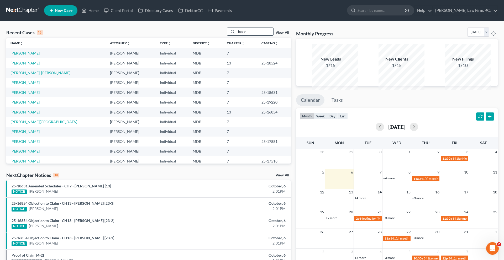
type input "booth"
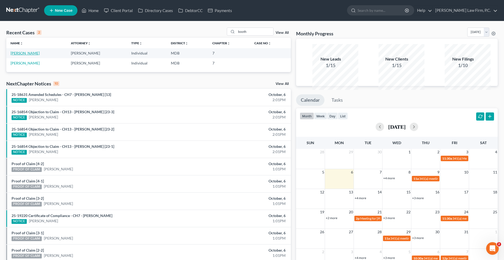
click at [27, 55] on link "[PERSON_NAME]" at bounding box center [24, 53] width 29 height 4
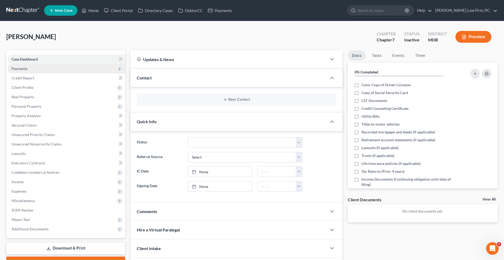
click at [43, 73] on span "Payments" at bounding box center [66, 68] width 118 height 9
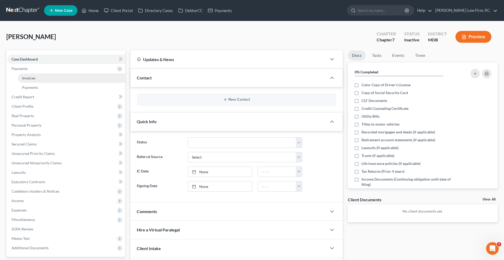
click at [42, 83] on link "Invoices" at bounding box center [71, 77] width 107 height 9
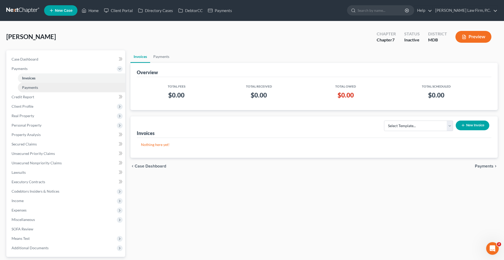
click at [42, 92] on link "Payments" at bounding box center [71, 87] width 107 height 9
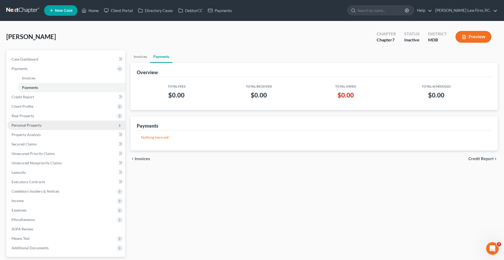
click at [39, 128] on span "Personal Property" at bounding box center [27, 125] width 30 height 4
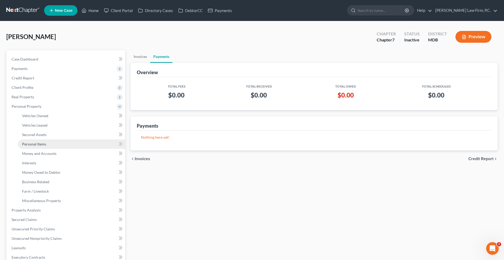
click at [45, 146] on span "Personal Items" at bounding box center [34, 144] width 24 height 4
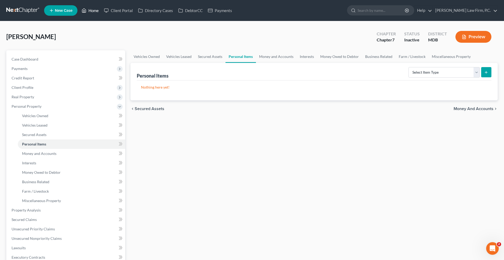
click at [101, 15] on link "Home" at bounding box center [90, 10] width 22 height 9
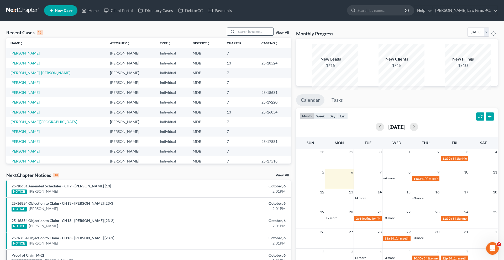
click at [238, 35] on input "search" at bounding box center [254, 32] width 37 height 8
type input "[PERSON_NAME]"
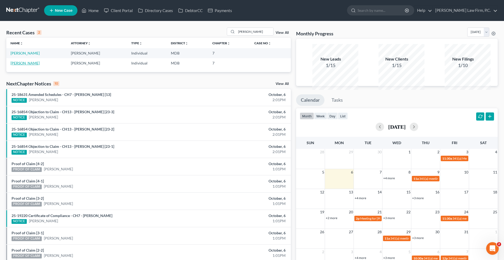
click at [34, 65] on link "[PERSON_NAME]" at bounding box center [24, 63] width 29 height 4
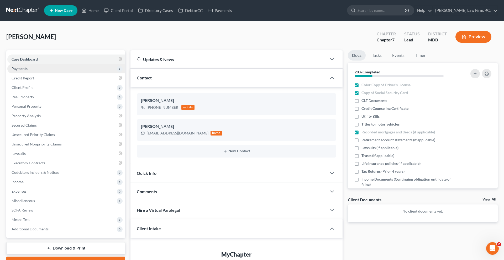
click at [65, 73] on span "Payments" at bounding box center [66, 68] width 118 height 9
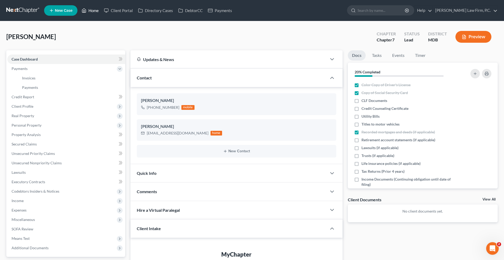
click at [86, 14] on icon at bounding box center [84, 10] width 5 height 6
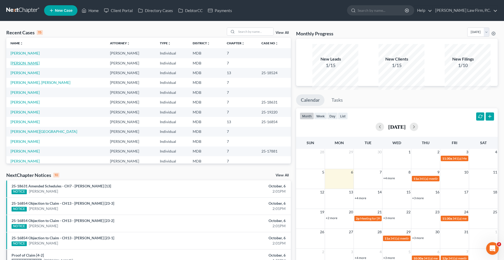
click at [35, 65] on link "[PERSON_NAME]" at bounding box center [24, 63] width 29 height 4
select select "8"
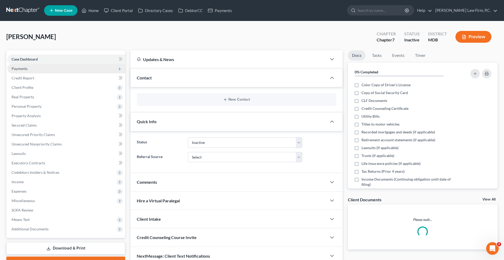
click at [28, 71] on span "Payments" at bounding box center [20, 68] width 16 height 4
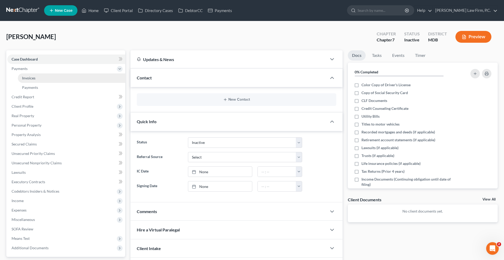
click at [35, 80] on span "Invoices" at bounding box center [28, 78] width 13 height 4
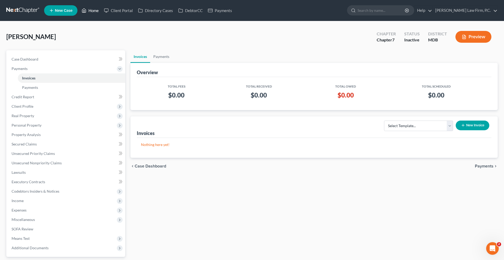
click at [86, 11] on icon at bounding box center [84, 10] width 5 height 6
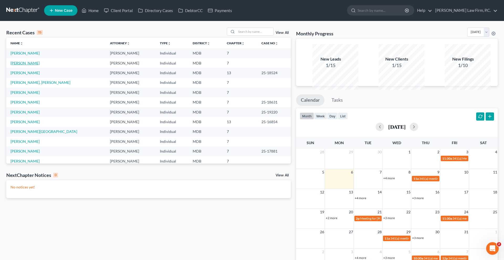
click at [33, 65] on link "[PERSON_NAME]" at bounding box center [24, 63] width 29 height 4
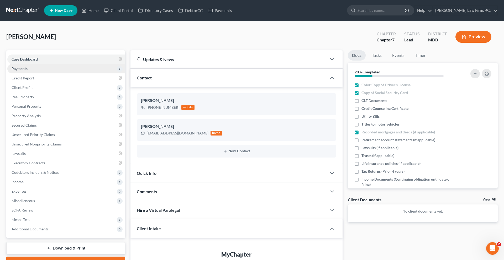
click at [28, 71] on span "Payments" at bounding box center [20, 68] width 16 height 4
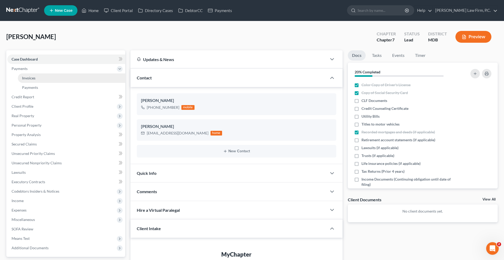
click at [34, 80] on span "Invoices" at bounding box center [28, 78] width 13 height 4
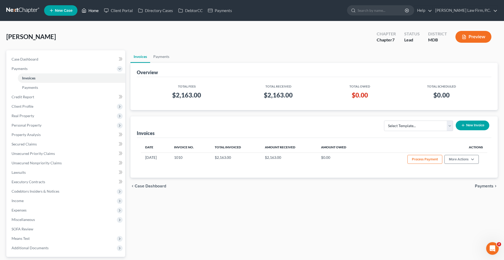
click at [101, 14] on link "Home" at bounding box center [90, 10] width 22 height 9
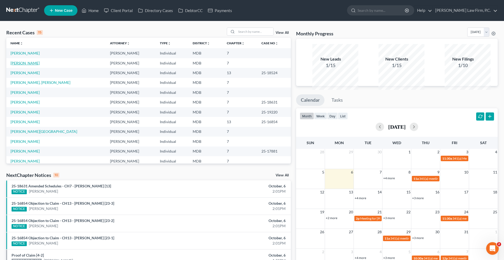
click at [32, 65] on link "[PERSON_NAME]" at bounding box center [24, 63] width 29 height 4
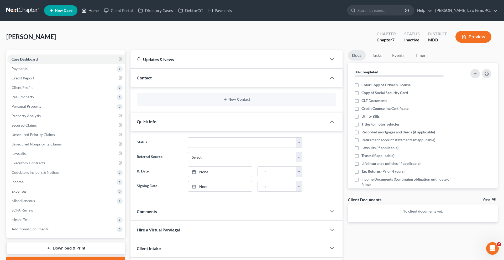
click at [101, 11] on link "Home" at bounding box center [90, 10] width 22 height 9
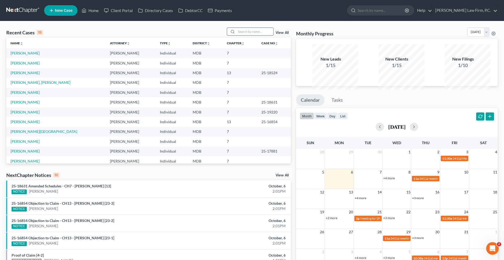
click at [236, 35] on input "search" at bounding box center [254, 32] width 37 height 8
type input "[PERSON_NAME]"
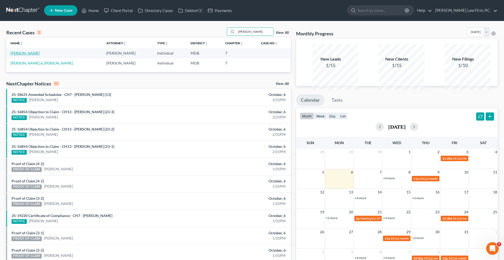
click at [31, 55] on link "[PERSON_NAME]" at bounding box center [24, 53] width 29 height 4
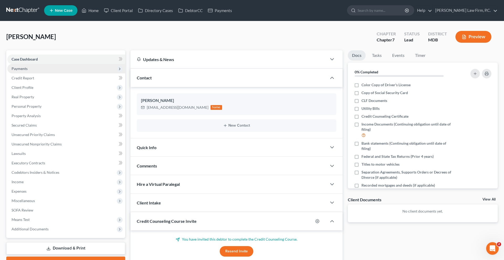
click at [38, 73] on span "Payments" at bounding box center [66, 68] width 118 height 9
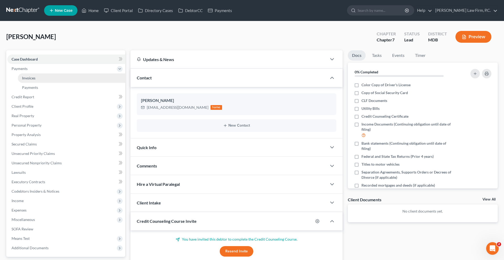
click at [38, 83] on link "Invoices" at bounding box center [71, 77] width 107 height 9
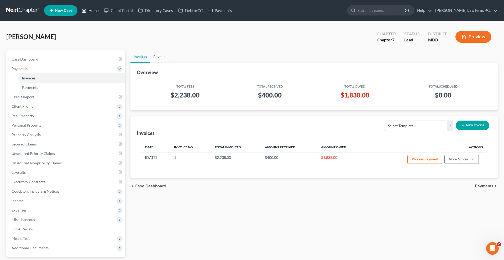
click at [101, 14] on link "Home" at bounding box center [90, 10] width 22 height 9
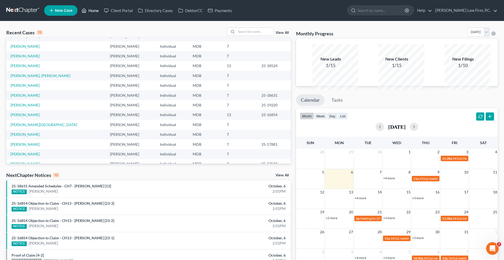
scroll to position [23, 0]
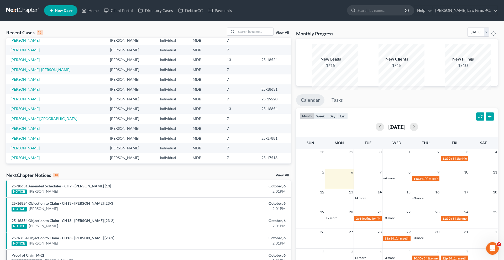
click at [34, 52] on link "[PERSON_NAME]" at bounding box center [24, 50] width 29 height 4
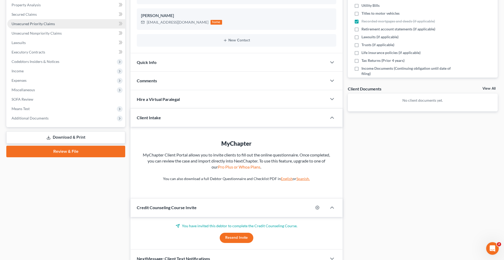
scroll to position [150, 0]
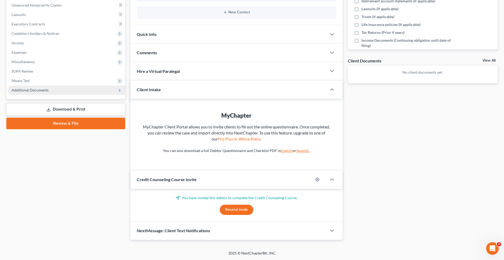
click at [35, 92] on span "Additional Documents" at bounding box center [30, 90] width 37 height 4
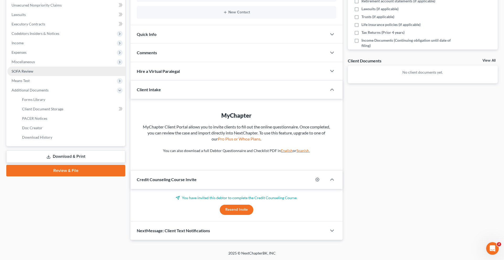
click at [33, 73] on span "SOFA Review" at bounding box center [23, 71] width 22 height 4
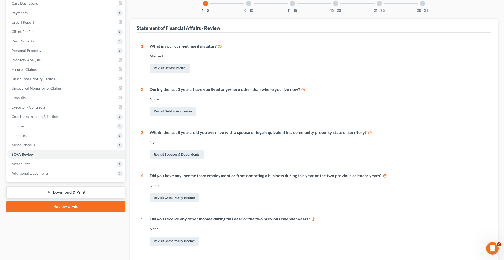
scroll to position [65, 0]
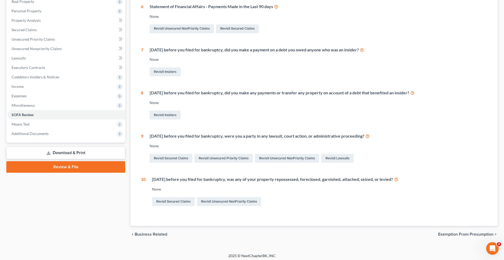
scroll to position [111, 0]
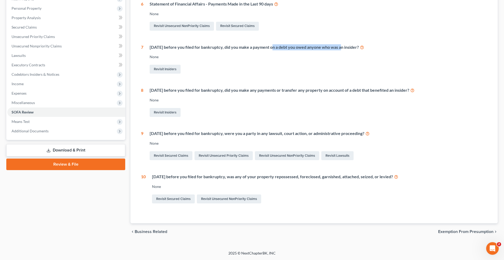
drag, startPoint x: 303, startPoint y: 68, endPoint x: 391, endPoint y: 69, distance: 87.7
click at [391, 50] on div "[DATE] before you filed for bankruptcy, did you make a payment on a debt you ow…" at bounding box center [318, 47] width 337 height 6
drag, startPoint x: 422, startPoint y: 69, endPoint x: 147, endPoint y: 66, distance: 274.8
click at [147, 66] on div "[DATE] before you filed for bankruptcy, did you make a payment on a debt you ow…" at bounding box center [315, 59] width 344 height 31
click at [175, 74] on link "Revisit Insiders" at bounding box center [165, 69] width 31 height 9
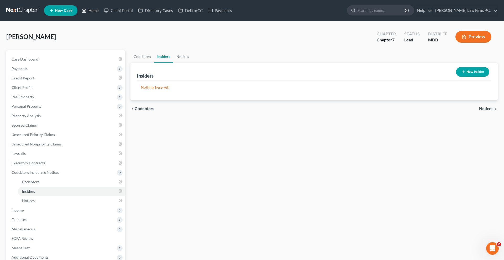
click at [101, 9] on link "Home" at bounding box center [90, 10] width 22 height 9
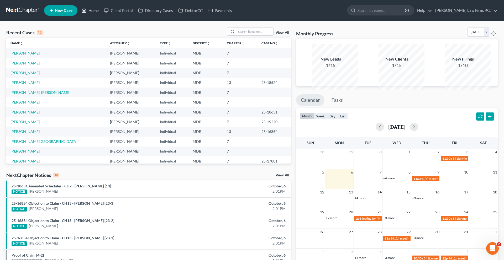
click at [101, 15] on link "Home" at bounding box center [90, 10] width 22 height 9
click at [32, 104] on link "[PERSON_NAME]" at bounding box center [24, 102] width 29 height 4
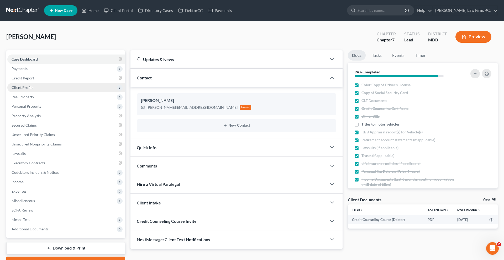
click at [33, 90] on span "Client Profile" at bounding box center [23, 87] width 22 height 4
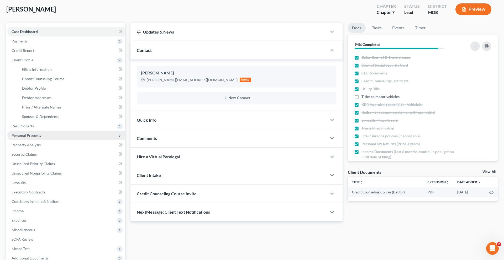
click at [38, 138] on span "Personal Property" at bounding box center [27, 135] width 30 height 4
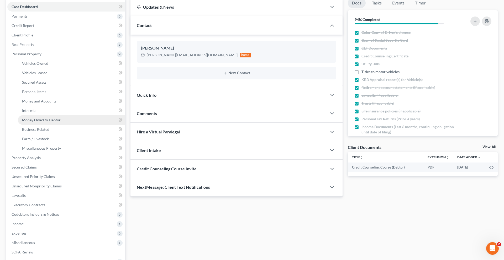
scroll to position [58, 0]
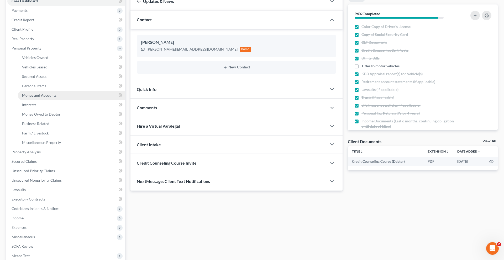
click at [52, 98] on span "Money and Accounts" at bounding box center [39, 95] width 34 height 4
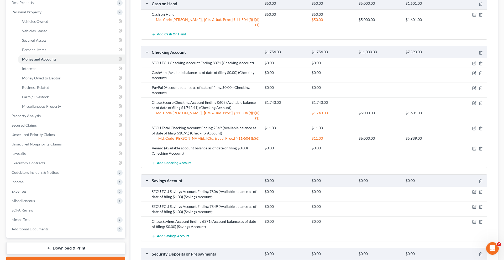
scroll to position [67, 0]
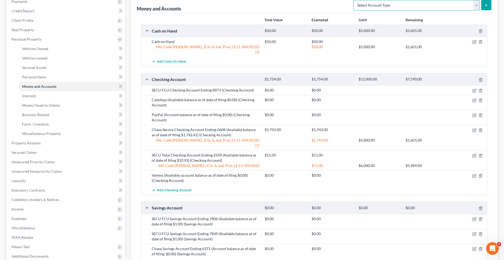
click at [455, 10] on select "Select Account Type Brokerage (A/B: 18, SOFA: 20) Cash on Hand (A/B: 16) Certif…" at bounding box center [416, 5] width 126 height 10
select select "checking"
click at [353, 10] on select "Select Account Type Brokerage (A/B: 18, SOFA: 20) Cash on Hand (A/B: 16) Certif…" at bounding box center [416, 5] width 126 height 10
click at [481, 10] on button "submit" at bounding box center [486, 5] width 10 height 10
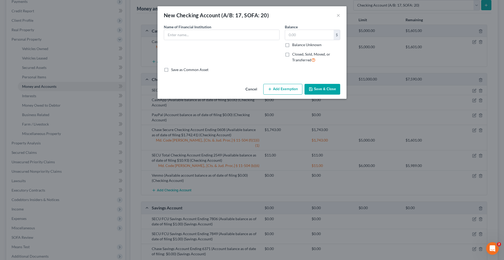
click at [254, 95] on button "Cancel" at bounding box center [251, 90] width 20 height 10
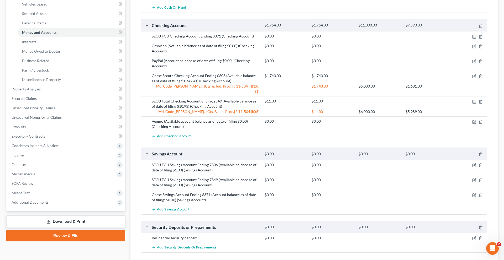
scroll to position [76, 0]
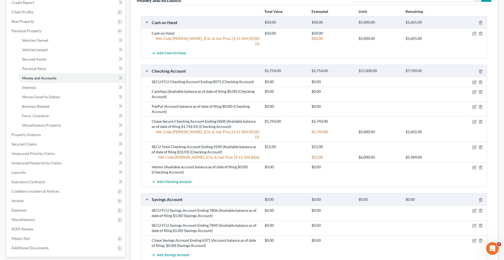
click at [489, 31] on div "Money and Accounts Select Account Type Brokerage (A/B: 18, SOFA: 20) Cash on Ha…" at bounding box center [313, 149] width 367 height 324
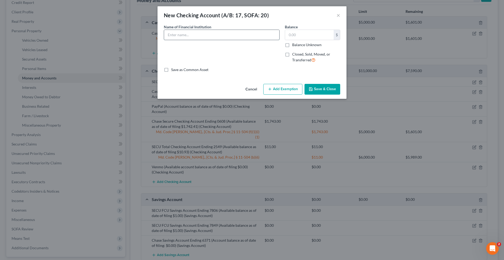
click at [257, 40] on input "text" at bounding box center [221, 35] width 115 height 10
type input "Chase Business Account Ending 6193 (Available balance as of date of filing $0.00"
type input "0.00"
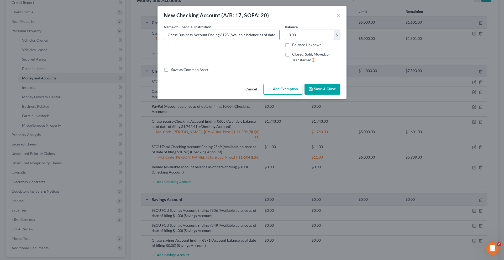
scroll to position [0, 25]
drag, startPoint x: 247, startPoint y: 46, endPoint x: 340, endPoint y: 45, distance: 93.2
click at [340, 45] on div "Name of Financial Institution * Chase Business Account Ending 6193 (Available b…" at bounding box center [252, 45] width 182 height 43
type input "Chase Business Account Ending 6193 (Available balance as of date of filing $0.0…"
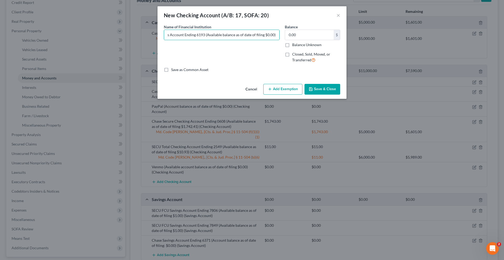
scroll to position [0, 0]
click at [330, 95] on button "Save & Close" at bounding box center [322, 89] width 36 height 11
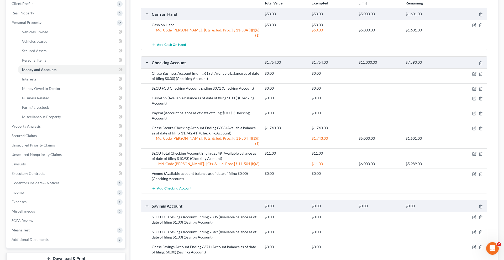
scroll to position [76, 0]
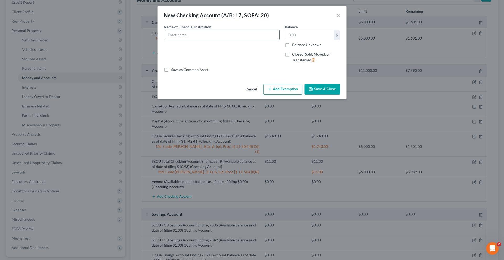
click at [258, 40] on input "text" at bounding box center [221, 35] width 115 height 10
type input "Chase Business Checking Account Ending 7837 (Available balance as of date of fi…"
type input "0"
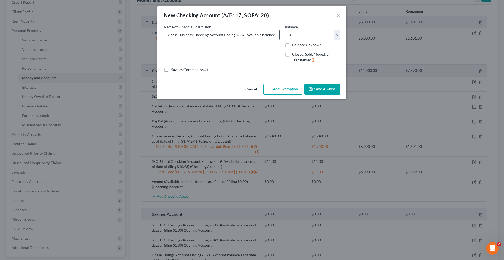
click at [279, 40] on input "Chase Business Checking Account Ending 7837 (Available balance as of date of fi…" at bounding box center [221, 35] width 115 height 10
drag, startPoint x: 270, startPoint y: 45, endPoint x: 357, endPoint y: 45, distance: 87.1
click at [343, 45] on div "Name of Financial Institution * Chase Business Checking Account Ending 7837 (Av…" at bounding box center [252, 45] width 182 height 43
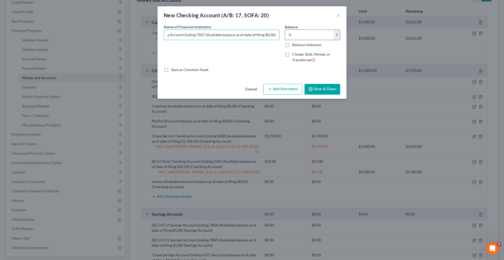
type input "Chase Business Checking Account Ending 7837 (Available balance as of date of fi…"
click at [334, 40] on input "0" at bounding box center [309, 35] width 49 height 10
type input "0.00"
click at [330, 95] on button "Save & Close" at bounding box center [322, 89] width 36 height 11
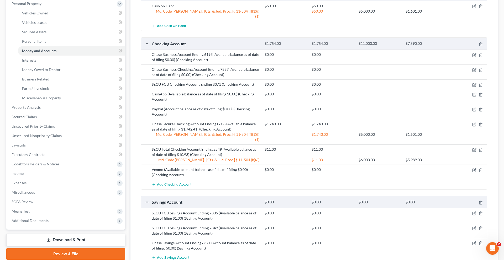
scroll to position [106, 0]
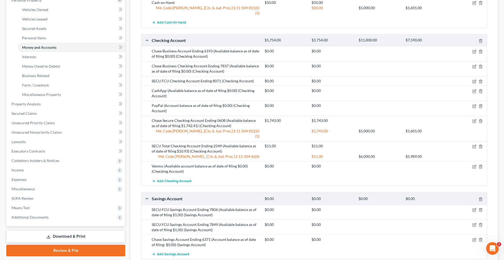
click at [242, 84] on div "SECU FCU Checking Account Ending 8071 (Checking Account)" at bounding box center [205, 80] width 113 height 5
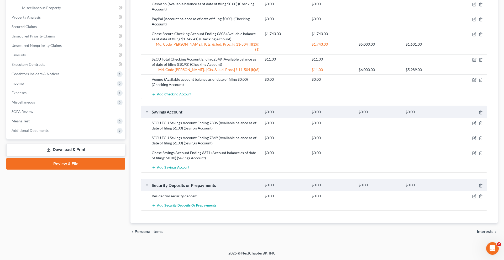
scroll to position [272, 0]
click at [466, 62] on div at bounding box center [469, 59] width 38 height 5
click at [473, 60] on icon "button" at bounding box center [474, 59] width 2 height 2
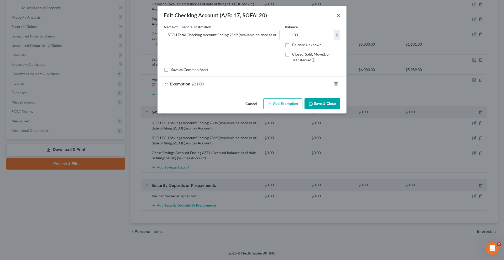
click at [340, 18] on button "×" at bounding box center [338, 15] width 4 height 6
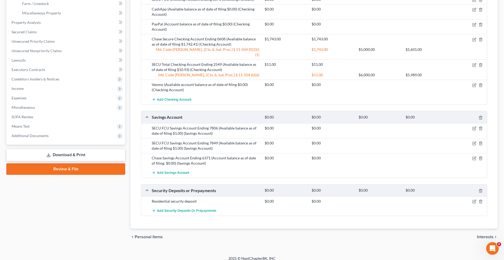
scroll to position [187, 0]
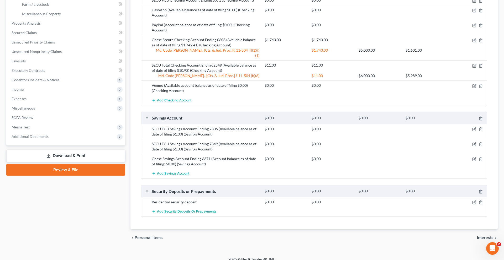
click at [400, 18] on div "$0.00 $0.00" at bounding box center [374, 12] width 225 height 10
click at [473, 1] on icon "button" at bounding box center [474, 0] width 2 height 2
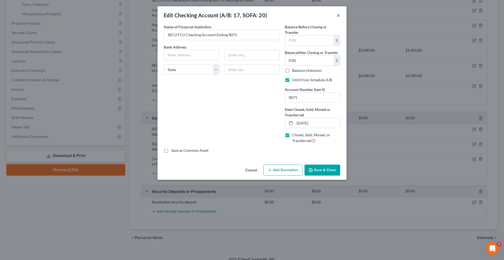
click at [340, 18] on button "×" at bounding box center [338, 15] width 4 height 6
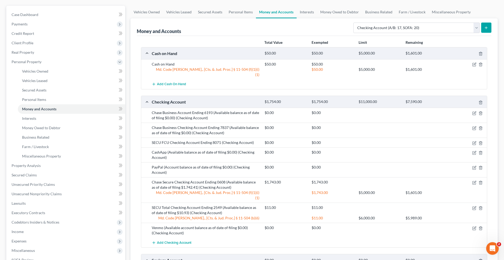
scroll to position [44, 0]
click at [256, 19] on link "Personal Items" at bounding box center [240, 12] width 30 height 13
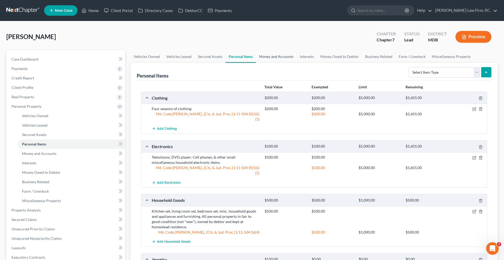
click at [297, 63] on link "Money and Accounts" at bounding box center [276, 56] width 41 height 13
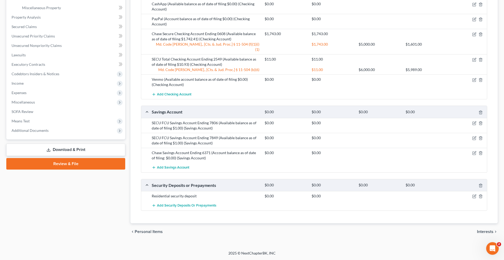
scroll to position [213, 0]
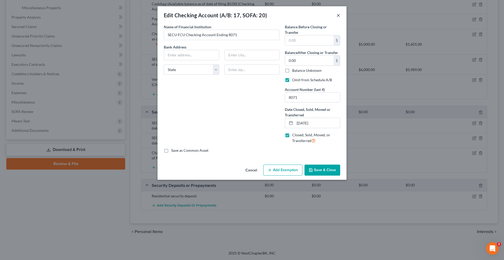
click at [340, 18] on button "×" at bounding box center [338, 15] width 4 height 6
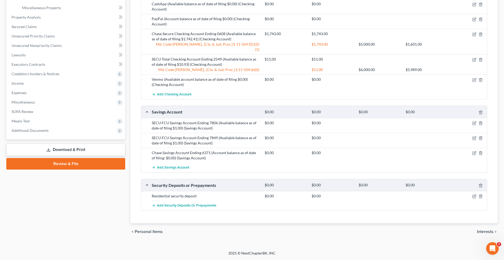
scroll to position [309, 0]
click at [472, 125] on icon "button" at bounding box center [474, 123] width 4 height 4
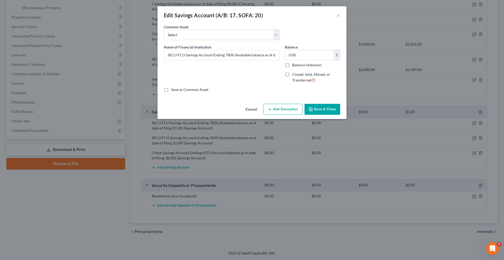
click at [311, 82] on span "Closed, Sold, Moved, or Transferred" at bounding box center [311, 77] width 38 height 10
click at [298, 75] on input "Closed, Sold, Moved, or Transferred" at bounding box center [295, 73] width 3 height 3
checkbox input "true"
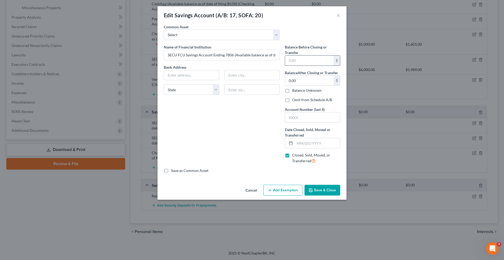
click at [311, 66] on input "text" at bounding box center [309, 61] width 49 height 10
type input "0.00"
click at [325, 148] on input "text" at bounding box center [317, 143] width 45 height 10
click at [309, 103] on label "Omit from Schedule A/B" at bounding box center [312, 99] width 40 height 5
click at [298, 101] on input "Omit from Schedule A/B" at bounding box center [295, 98] width 3 height 3
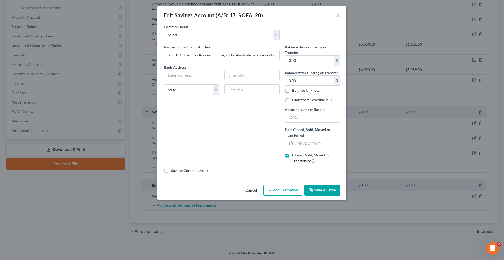
checkbox input "true"
click at [326, 148] on input "text" at bounding box center [317, 143] width 45 height 10
type input "[DATE]"
click at [256, 168] on div "Name of Financial Institution * SECU FCU Savings Account Ending 7806 (Available…" at bounding box center [221, 106] width 121 height 124
click at [333, 196] on button "Save & Close" at bounding box center [322, 190] width 36 height 11
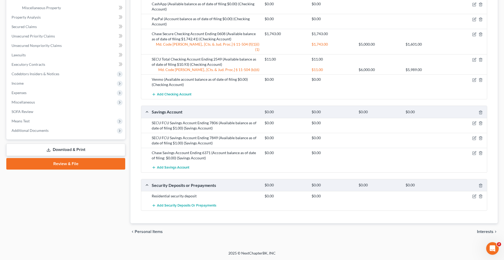
scroll to position [321, 0]
click at [472, 139] on icon "button" at bounding box center [474, 138] width 4 height 4
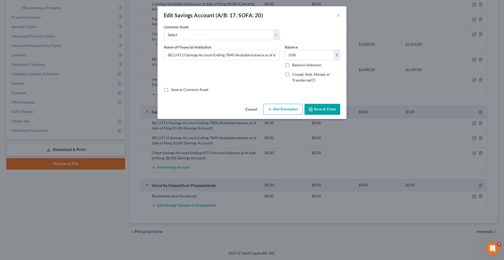
click at [307, 82] on span "Closed, Sold, Moved, or Transferred" at bounding box center [311, 77] width 38 height 10
click at [298, 75] on input "Closed, Sold, Moved, or Transferred" at bounding box center [295, 73] width 3 height 3
checkbox input "true"
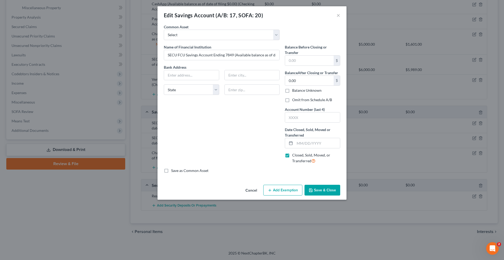
click at [303, 103] on label "Omit from Schedule A/B" at bounding box center [312, 99] width 40 height 5
click at [298, 101] on input "Omit from Schedule A/B" at bounding box center [295, 98] width 3 height 3
checkbox input "true"
click at [309, 86] on input "0.00" at bounding box center [309, 81] width 49 height 10
click at [331, 148] on input "text" at bounding box center [317, 143] width 45 height 10
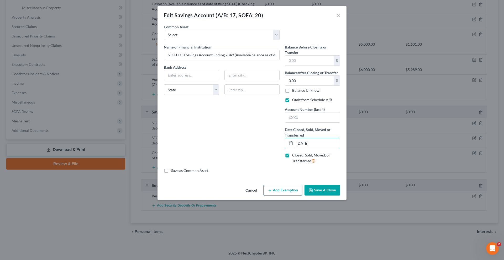
type input "[DATE]"
click at [339, 196] on button "Save & Close" at bounding box center [322, 190] width 36 height 11
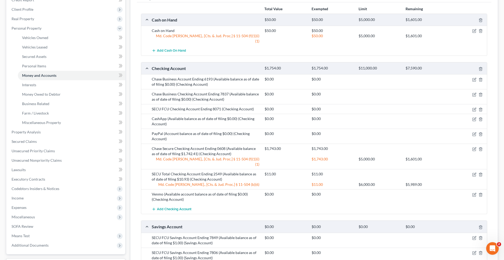
scroll to position [0, 0]
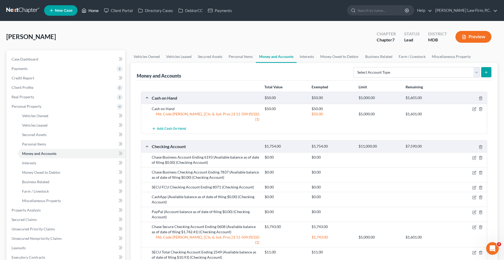
click at [101, 12] on link "Home" at bounding box center [90, 10] width 22 height 9
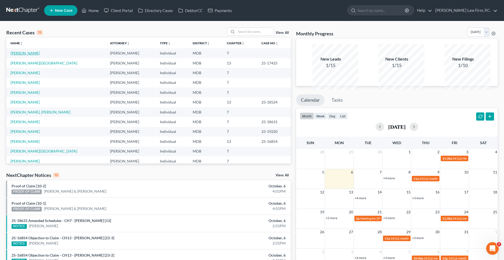
click at [27, 55] on link "[PERSON_NAME]" at bounding box center [24, 53] width 29 height 4
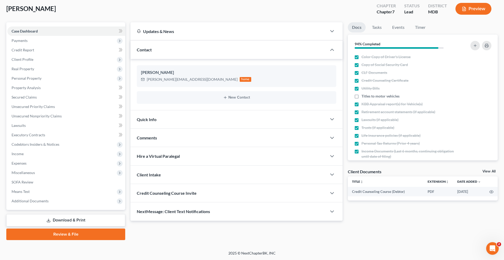
scroll to position [99, 0]
click at [51, 229] on link "Review & File" at bounding box center [65, 235] width 119 height 12
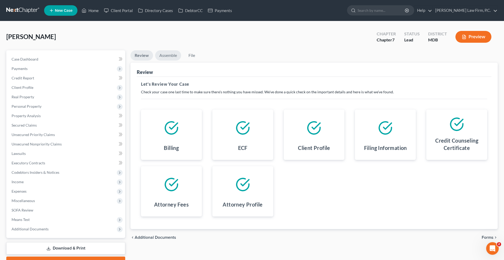
click at [174, 61] on link "Assemble" at bounding box center [168, 55] width 26 height 10
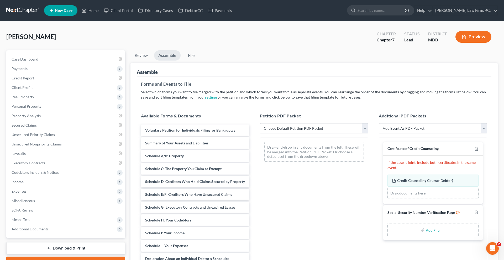
scroll to position [3, 0]
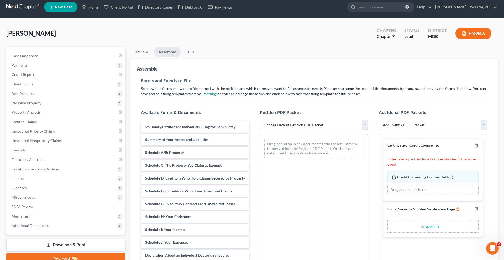
click at [309, 130] on select "Choose Default Petition PDF Packet Emergency Filing (Voluntary Petition and Cre…" at bounding box center [314, 125] width 108 height 10
select select "1"
click at [261, 130] on select "Choose Default Petition PDF Packet Emergency Filing (Voluntary Petition and Cre…" at bounding box center [314, 125] width 108 height 10
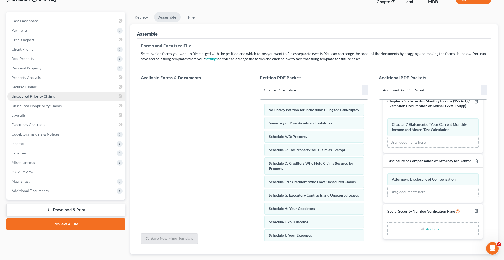
scroll to position [0, 0]
